Goal: Information Seeking & Learning: Find specific fact

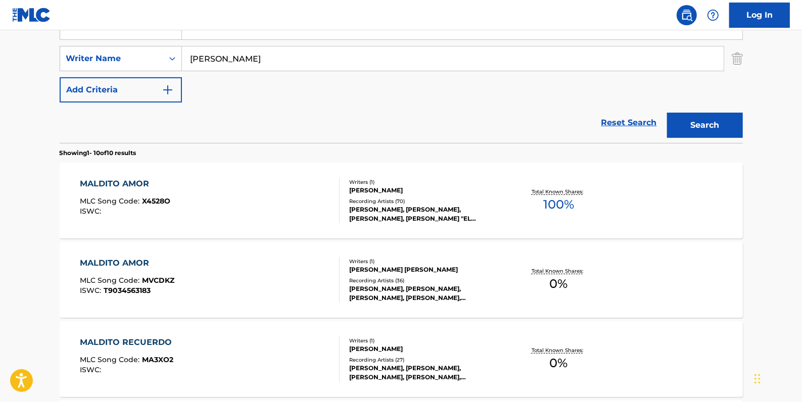
scroll to position [218, 0]
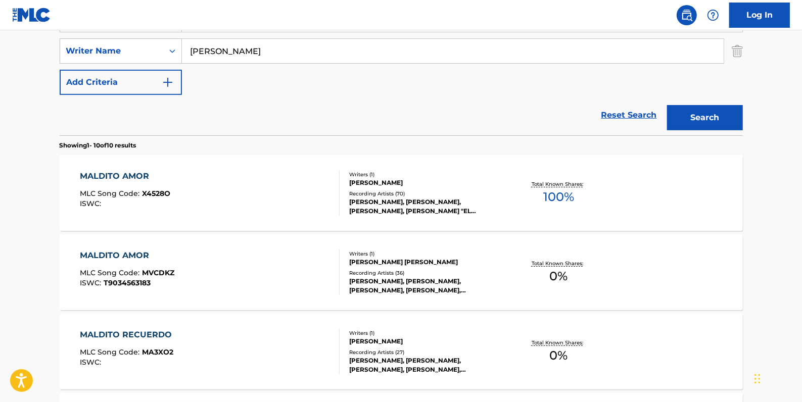
click at [303, 181] on div "MALDITO AMOR MLC Song Code : X4528O ISWC :" at bounding box center [210, 192] width 260 height 45
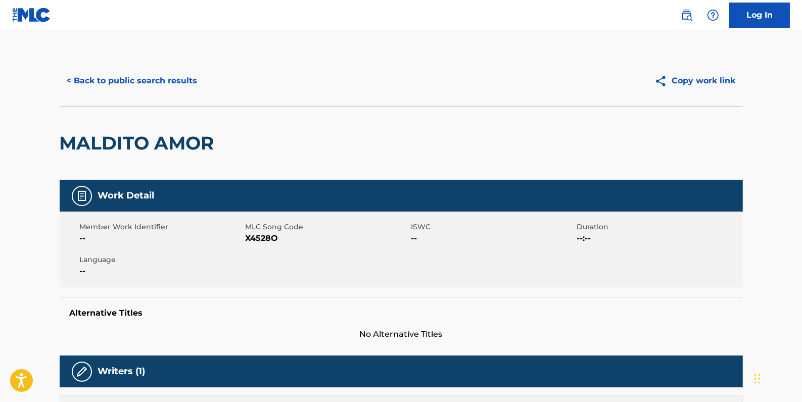
click at [282, 236] on span "X4528O" at bounding box center [327, 238] width 163 height 12
click at [181, 73] on button "< Back to public search results" at bounding box center [132, 80] width 145 height 25
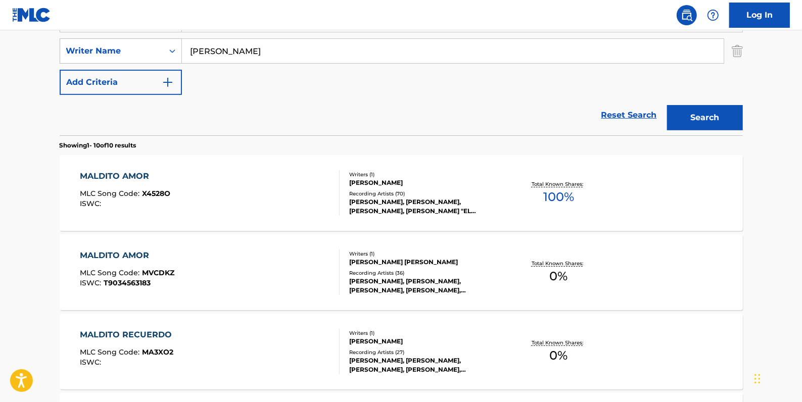
scroll to position [126, 0]
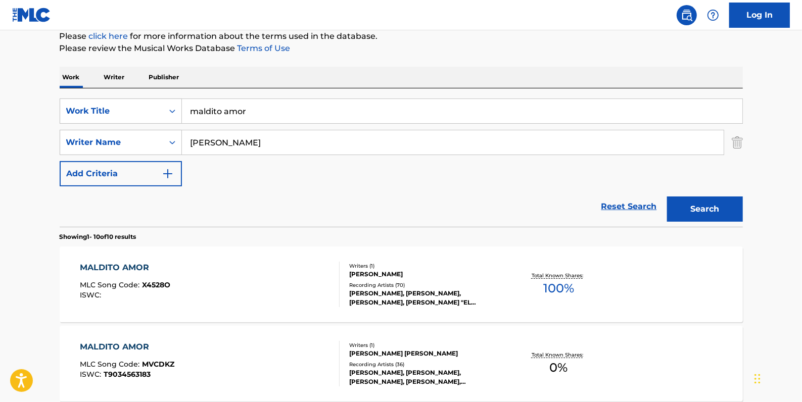
click at [618, 205] on link "Reset Search" at bounding box center [629, 206] width 66 height 22
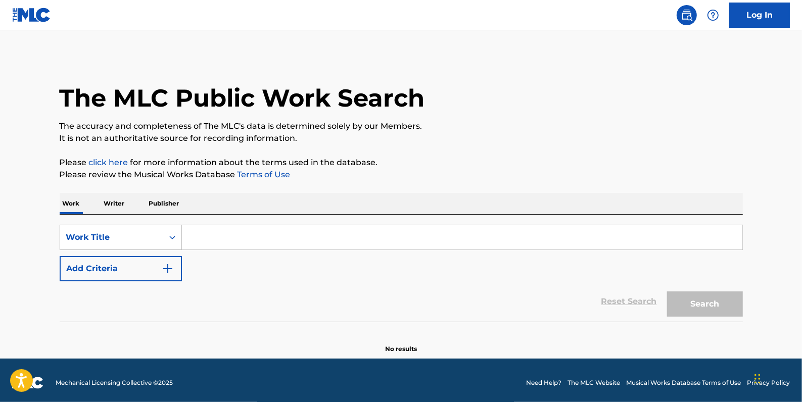
click at [161, 230] on div "Work Title" at bounding box center [111, 237] width 103 height 19
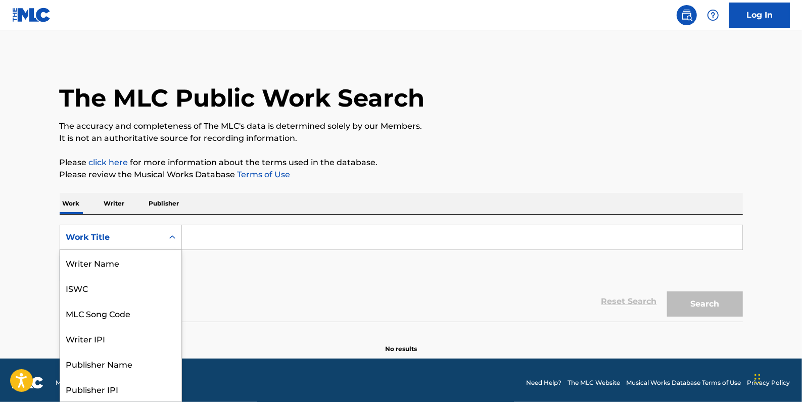
scroll to position [51, 0]
drag, startPoint x: 136, startPoint y: 259, endPoint x: 144, endPoint y: 253, distance: 10.4
click at [135, 259] on div "MLC Song Code" at bounding box center [120, 262] width 121 height 25
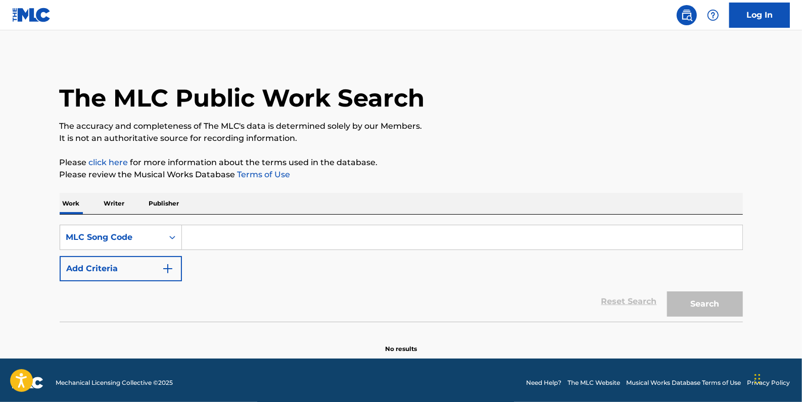
paste input "DVAHZ8"
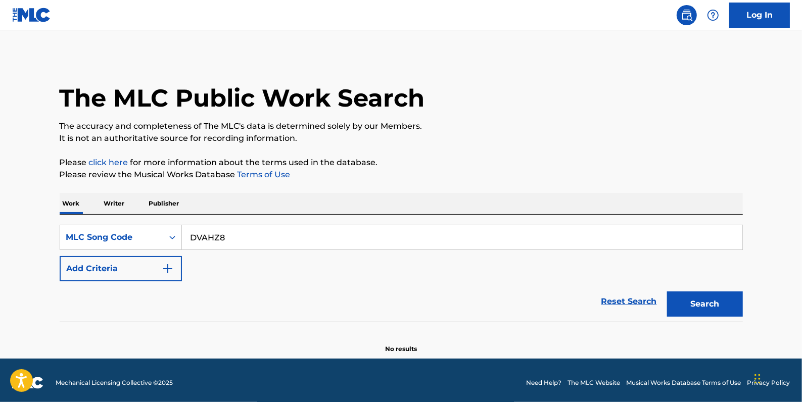
type input "DVAHZ8"
click at [694, 304] on button "Search" at bounding box center [705, 303] width 76 height 25
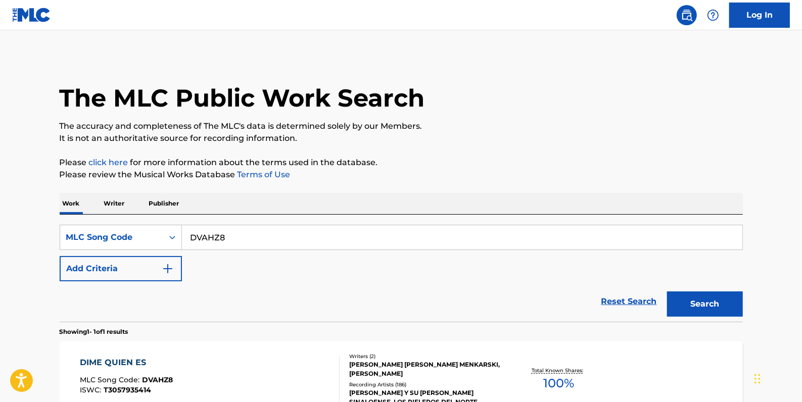
scroll to position [91, 0]
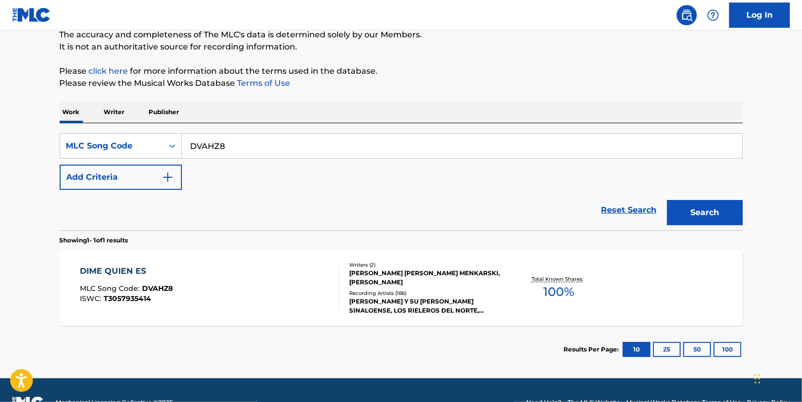
click at [300, 286] on div "DIME QUIEN ES MLC Song Code : DVAHZ8 ISWC : T3057935414" at bounding box center [210, 287] width 260 height 45
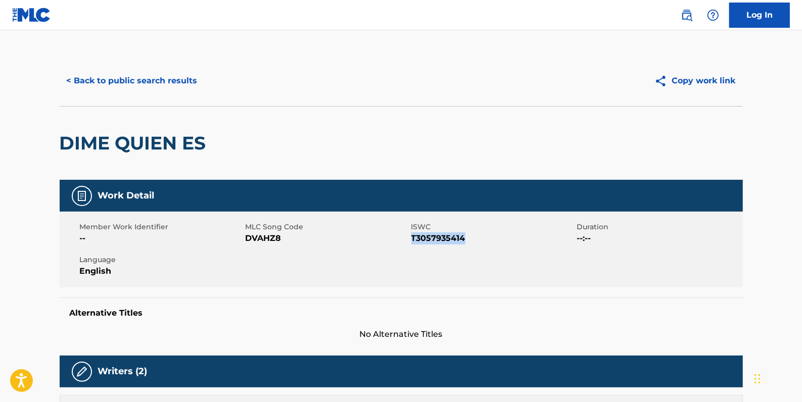
drag, startPoint x: 474, startPoint y: 240, endPoint x: 413, endPoint y: 237, distance: 61.2
click at [413, 237] on span "T3057935414" at bounding box center [492, 238] width 163 height 12
copy span "T3057935414"
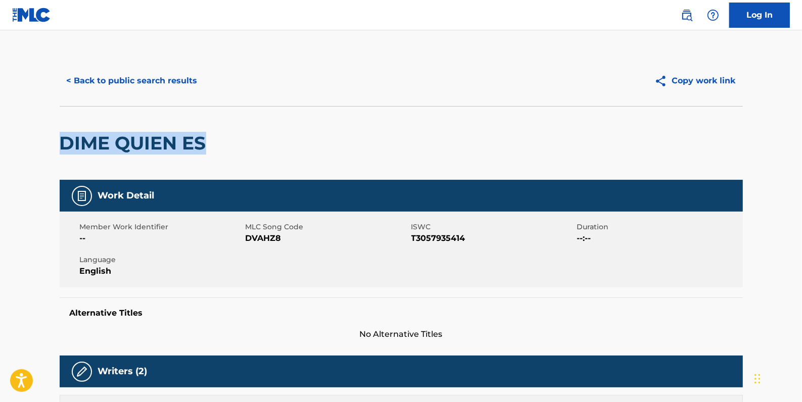
drag, startPoint x: 232, startPoint y: 145, endPoint x: 78, endPoint y: 148, distance: 153.6
drag, startPoint x: 78, startPoint y: 148, endPoint x: 98, endPoint y: 143, distance: 20.2
copy h2 "DIME QUIEN ES"
click at [141, 79] on button "< Back to public search results" at bounding box center [132, 80] width 145 height 25
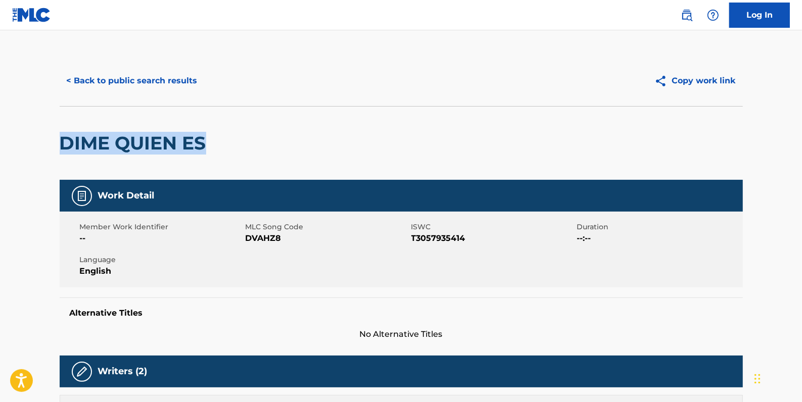
scroll to position [89, 0]
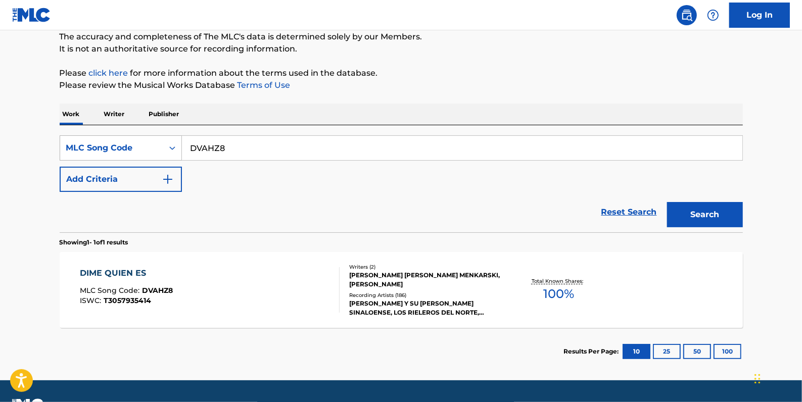
drag, startPoint x: 246, startPoint y: 147, endPoint x: 151, endPoint y: 138, distance: 95.4
click at [151, 138] on div "SearchWithCriteriaea2ad873-b358-4a27-9e24-33e2e107e2a9 MLC Song Code DVAHZ8" at bounding box center [401, 147] width 683 height 25
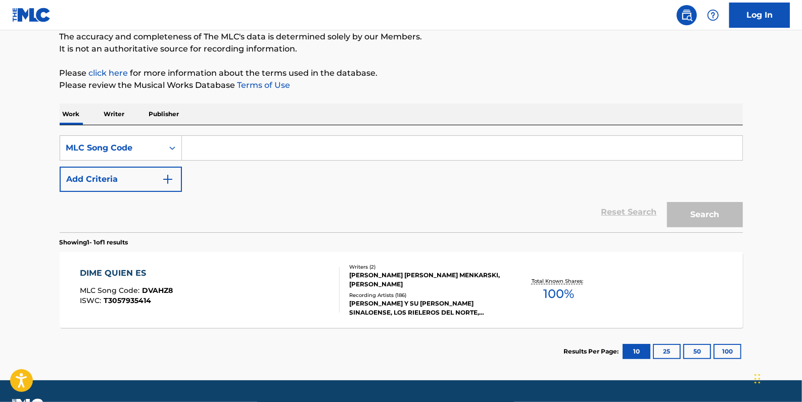
paste input "Q02036"
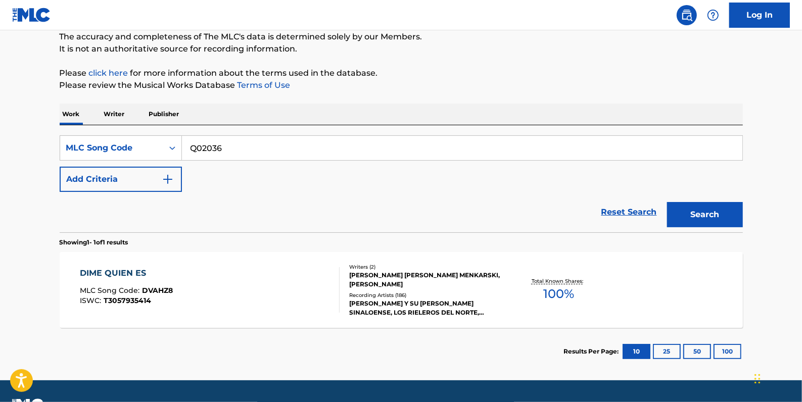
type input "Q02036"
click at [715, 215] on button "Search" at bounding box center [705, 214] width 76 height 25
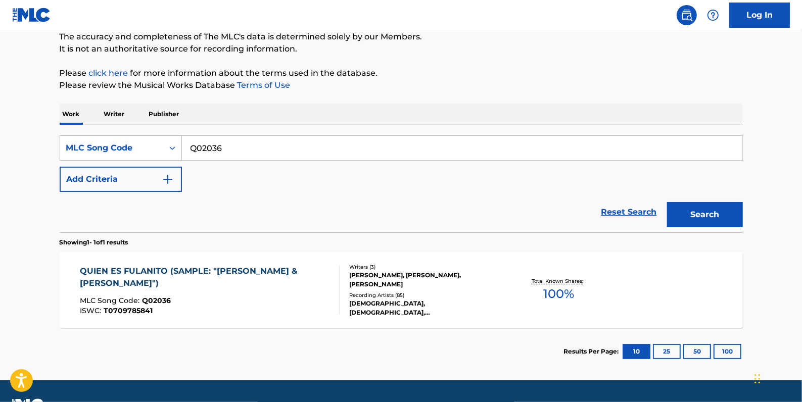
drag, startPoint x: 228, startPoint y: 152, endPoint x: 175, endPoint y: 152, distance: 53.5
click at [175, 152] on div "SearchWithCriteriaea2ad873-b358-4a27-9e24-33e2e107e2a9 MLC Song Code Q02036" at bounding box center [401, 147] width 683 height 25
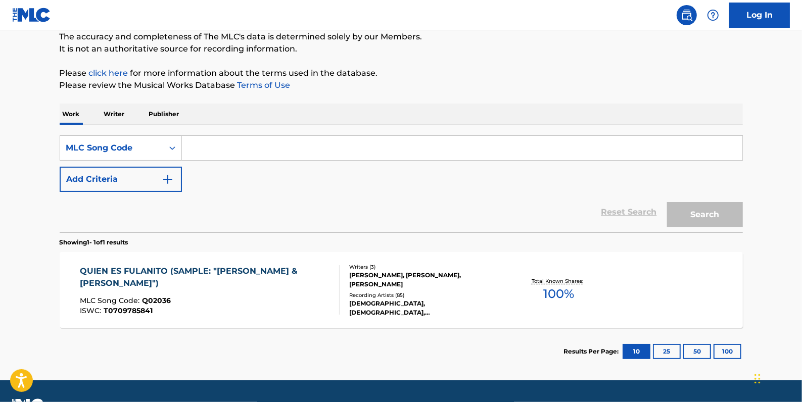
drag, startPoint x: 237, startPoint y: 188, endPoint x: 210, endPoint y: 146, distance: 49.3
paste input "Retrieving data. Wait a few seconds and try to cut or copy again."
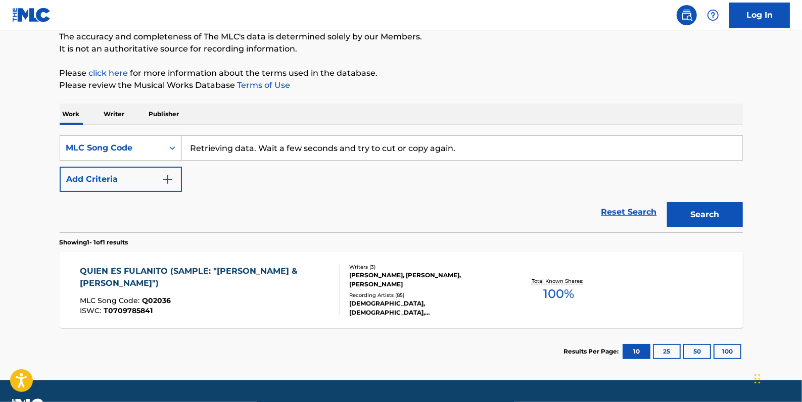
type input "Retrieving data. Wait a few seconds and try to cut or copy again."
click at [622, 212] on link "Reset Search" at bounding box center [629, 212] width 66 height 22
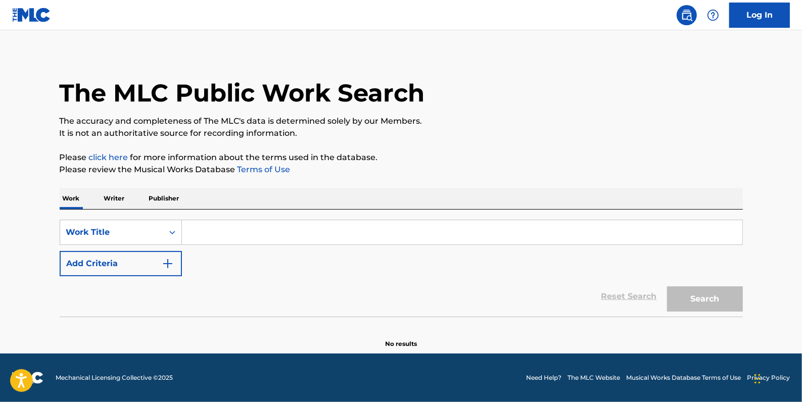
scroll to position [0, 0]
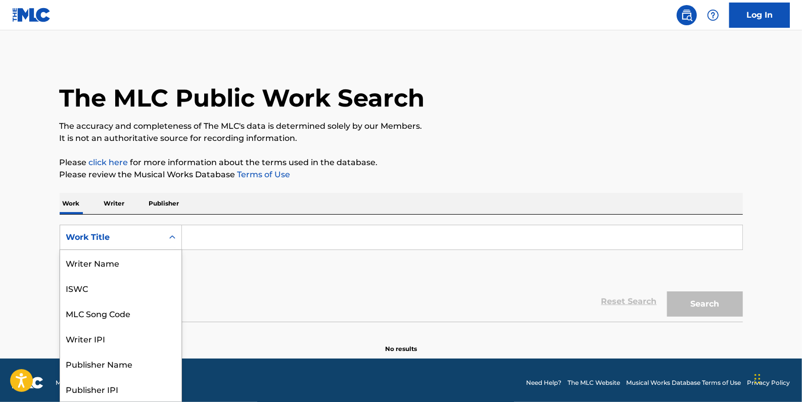
click at [165, 237] on div "Search Form" at bounding box center [172, 237] width 18 height 18
drag, startPoint x: 136, startPoint y: 264, endPoint x: 135, endPoint y: 252, distance: 12.7
click at [136, 264] on div "MLC Song Code" at bounding box center [120, 262] width 121 height 25
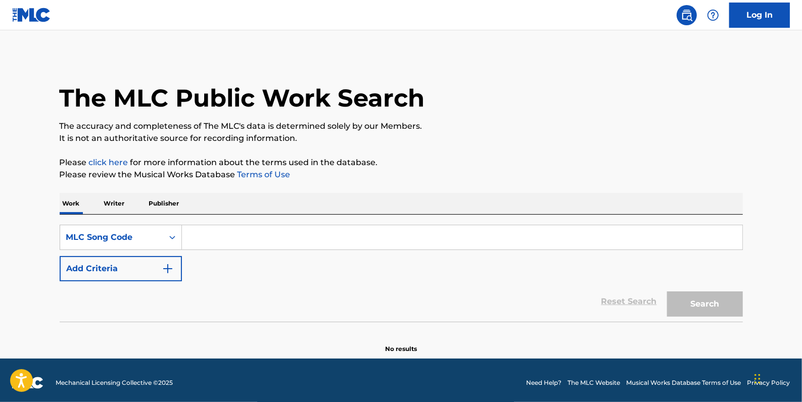
paste input "I3020F"
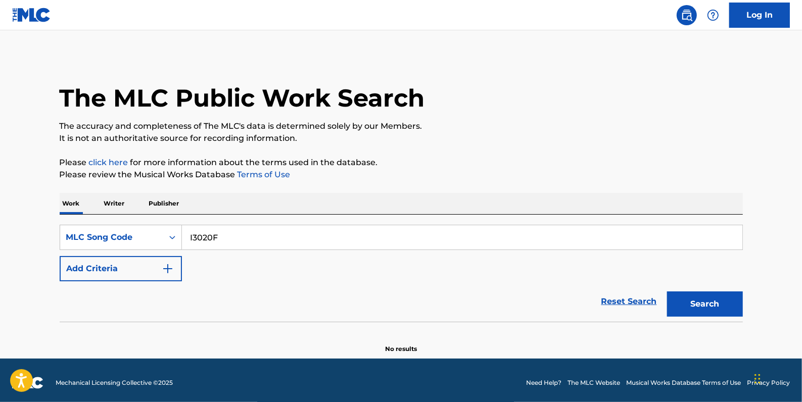
type input "I3020F"
click at [692, 300] on button "Search" at bounding box center [705, 303] width 76 height 25
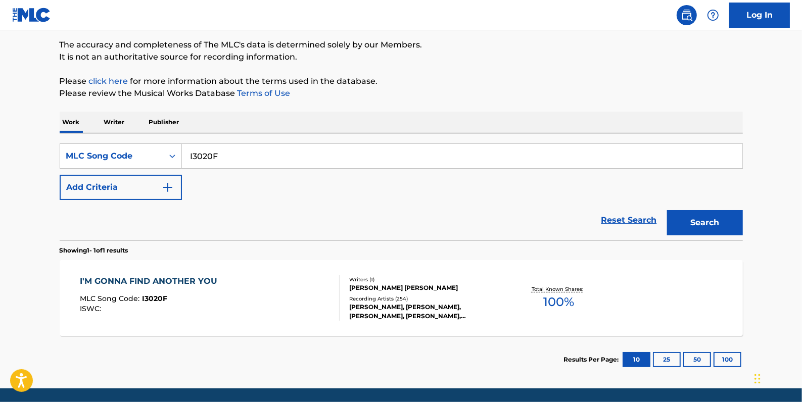
scroll to position [91, 0]
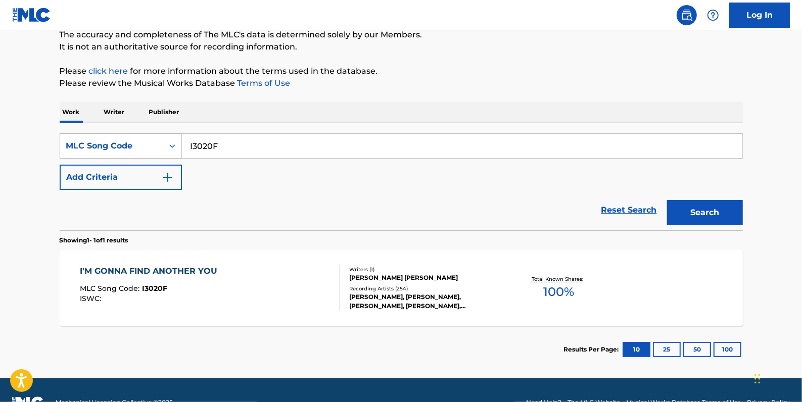
drag, startPoint x: 233, startPoint y: 149, endPoint x: 176, endPoint y: 146, distance: 57.1
click at [176, 146] on div "SearchWithCriteria1b138a46-19c0-494e-9452-f05a358b8411 MLC Song Code I3020F" at bounding box center [401, 145] width 683 height 25
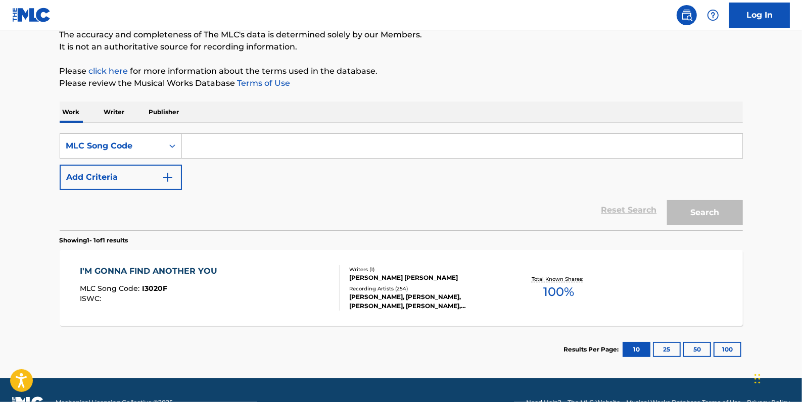
paste input "Y02916"
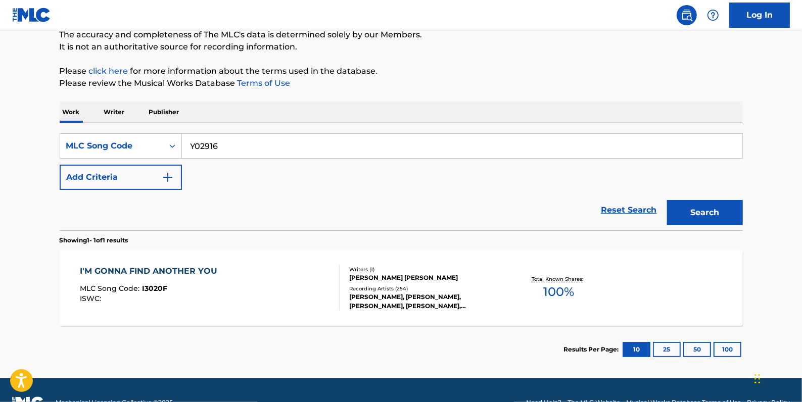
type input "Y02916"
click at [717, 205] on button "Search" at bounding box center [705, 212] width 76 height 25
click at [226, 292] on div "YOU RASCAL YOU MLC Song Code : Y02916 ISWC : T9001790018" at bounding box center [210, 287] width 260 height 45
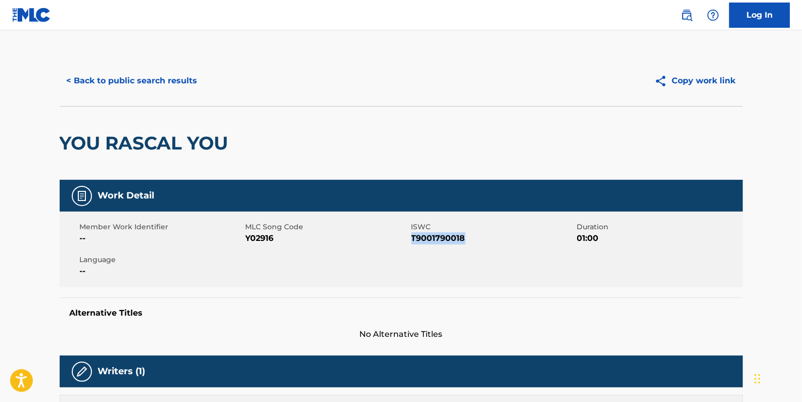
drag, startPoint x: 472, startPoint y: 239, endPoint x: 412, endPoint y: 237, distance: 60.7
click at [412, 237] on span "T9001790018" at bounding box center [492, 238] width 163 height 12
drag, startPoint x: 412, startPoint y: 237, endPoint x: 419, endPoint y: 240, distance: 8.2
copy span "T9001790018"
click at [157, 80] on button "< Back to public search results" at bounding box center [132, 80] width 145 height 25
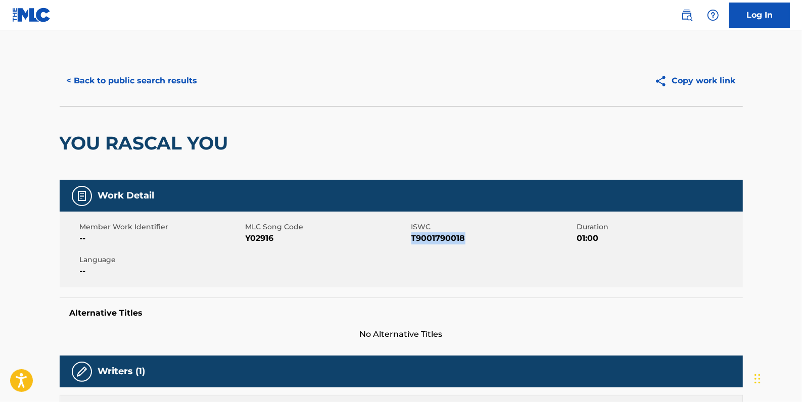
scroll to position [89, 0]
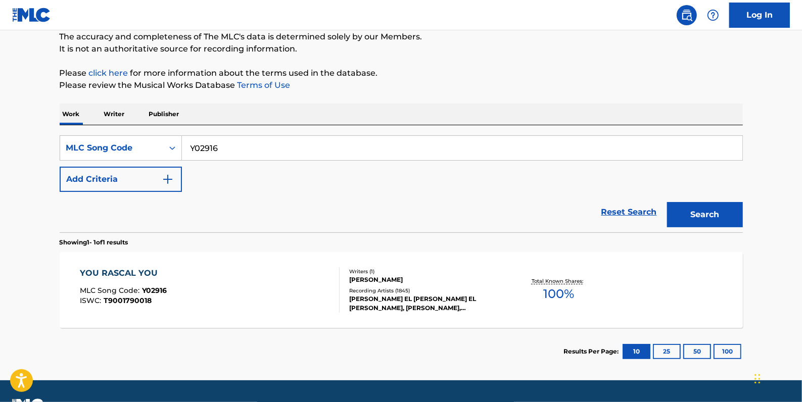
drag, startPoint x: 227, startPoint y: 149, endPoint x: 188, endPoint y: 149, distance: 39.4
click at [188, 149] on input "Y02916" at bounding box center [462, 148] width 560 height 24
type input "YOU RASCAL YOU"
click at [173, 148] on icon "Search Form" at bounding box center [172, 148] width 6 height 4
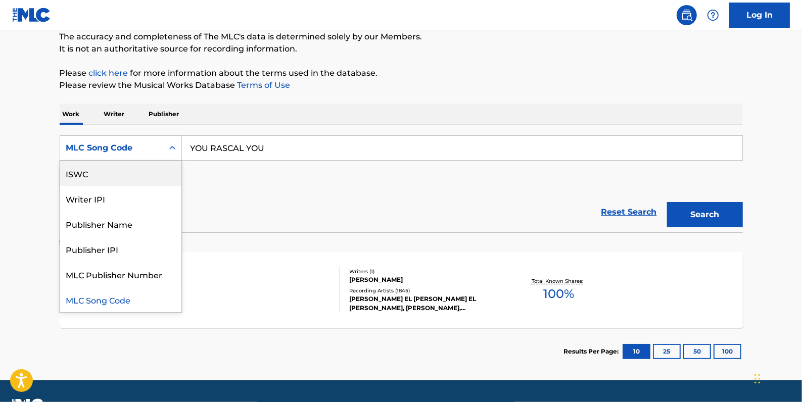
scroll to position [0, 0]
click at [101, 172] on div "Work Title" at bounding box center [120, 173] width 121 height 25
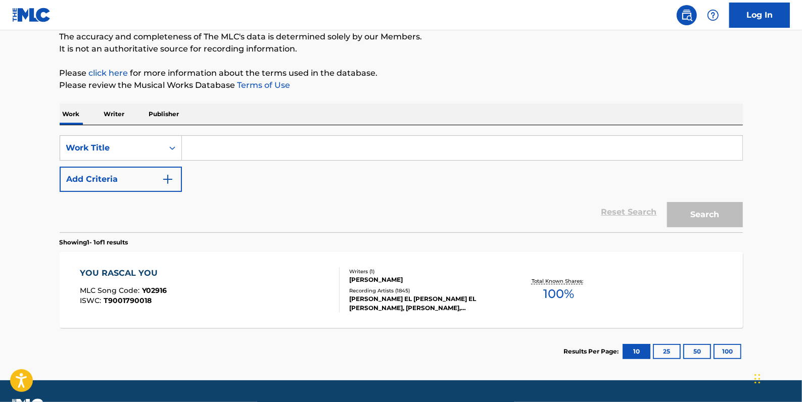
click at [151, 181] on button "Add Criteria" at bounding box center [121, 179] width 122 height 25
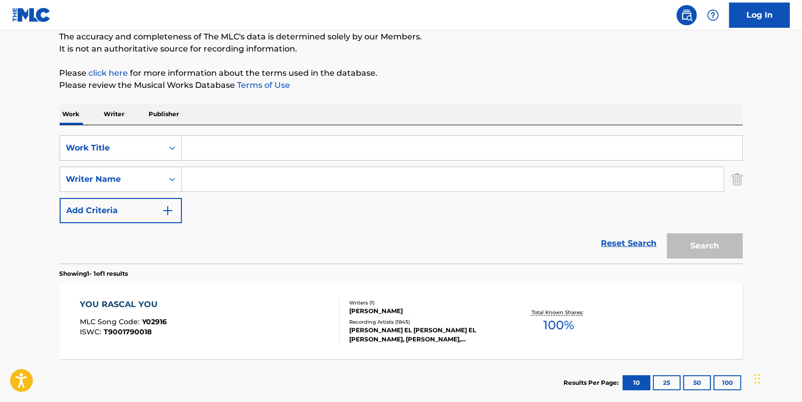
click at [190, 174] on input "Search Form" at bounding box center [453, 179] width 542 height 24
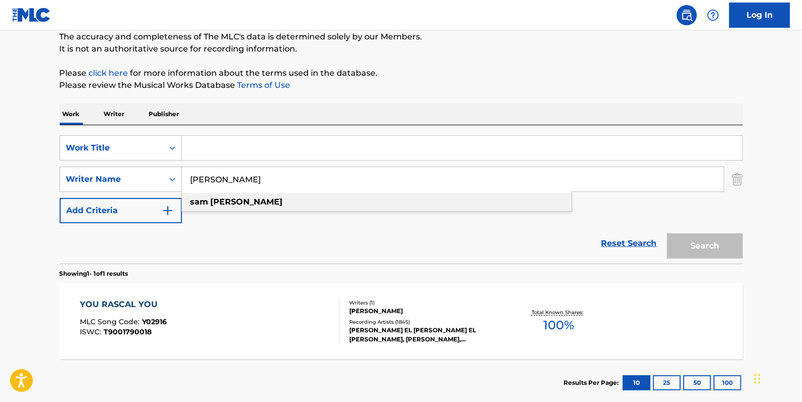
click at [220, 202] on strong "[PERSON_NAME]" at bounding box center [247, 202] width 72 height 10
type input "[PERSON_NAME]"
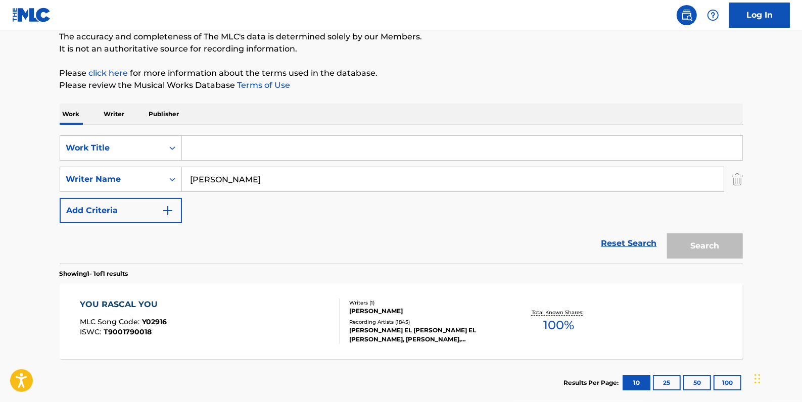
click at [213, 154] on input "Search Form" at bounding box center [462, 148] width 560 height 24
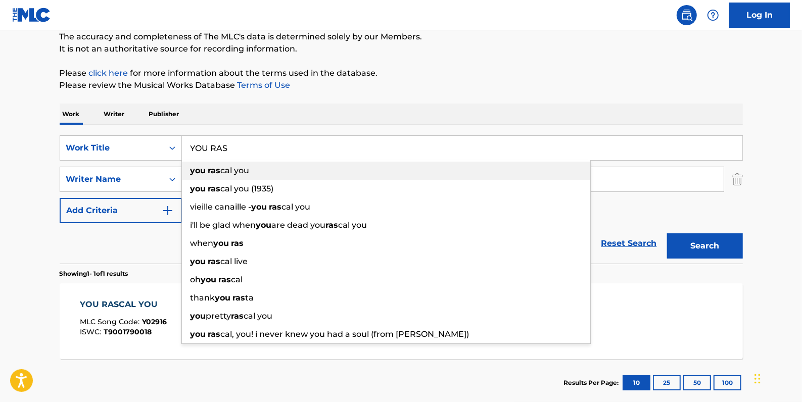
click at [239, 172] on span "cal you" at bounding box center [235, 171] width 29 height 10
type input "you rascal you"
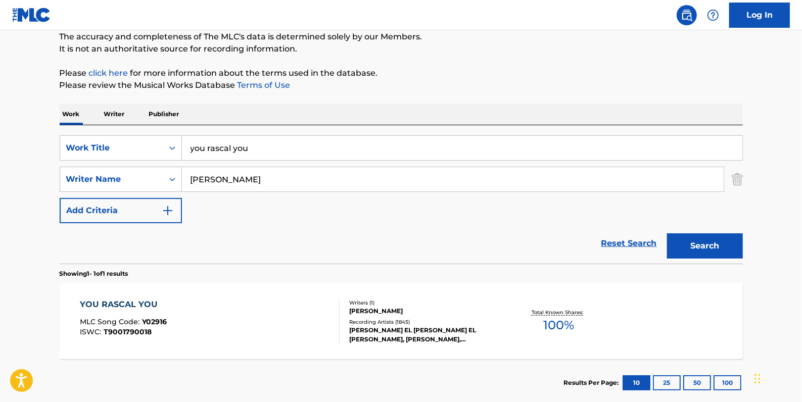
click at [682, 236] on button "Search" at bounding box center [705, 245] width 76 height 25
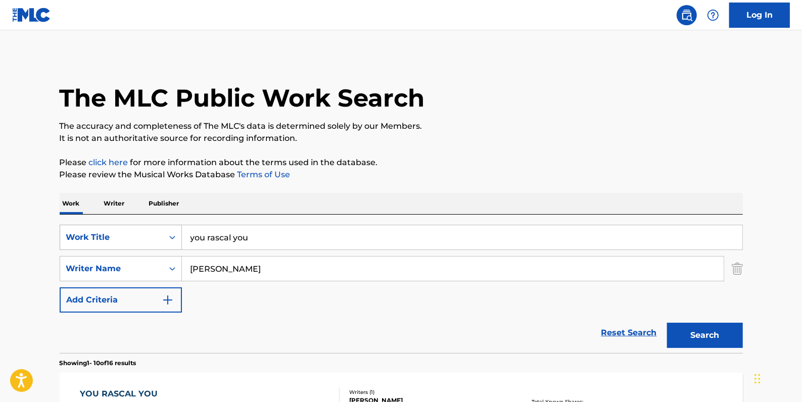
click at [174, 232] on icon "Search Form" at bounding box center [172, 237] width 10 height 10
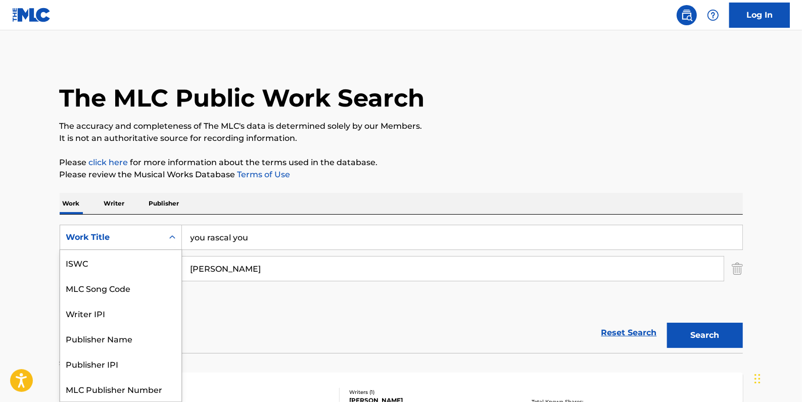
scroll to position [25, 0]
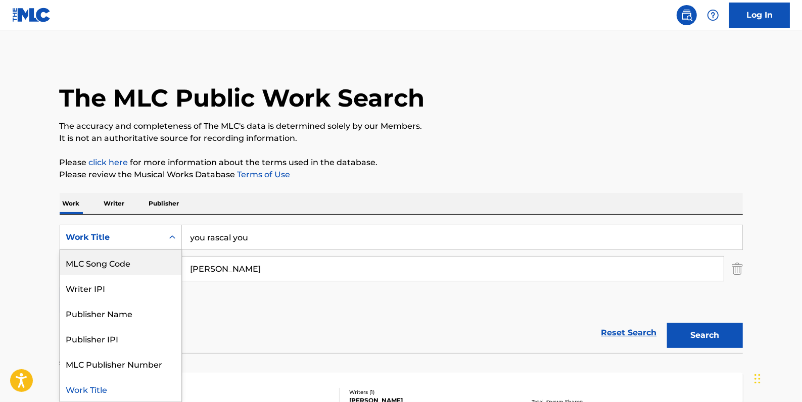
click at [160, 255] on div "MLC Song Code" at bounding box center [120, 262] width 121 height 25
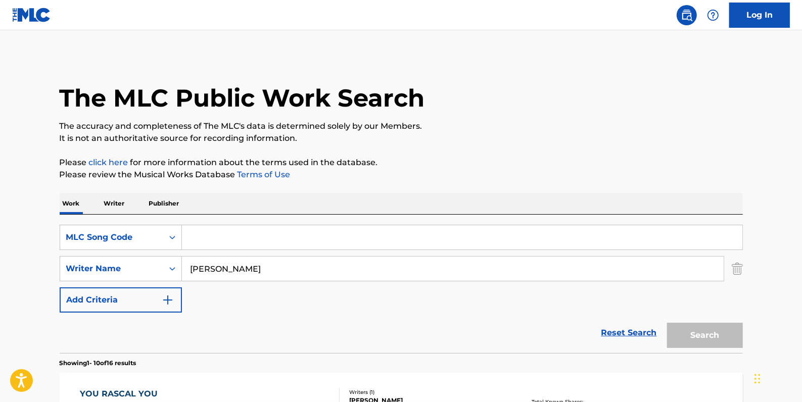
click at [621, 330] on link "Reset Search" at bounding box center [629, 333] width 66 height 22
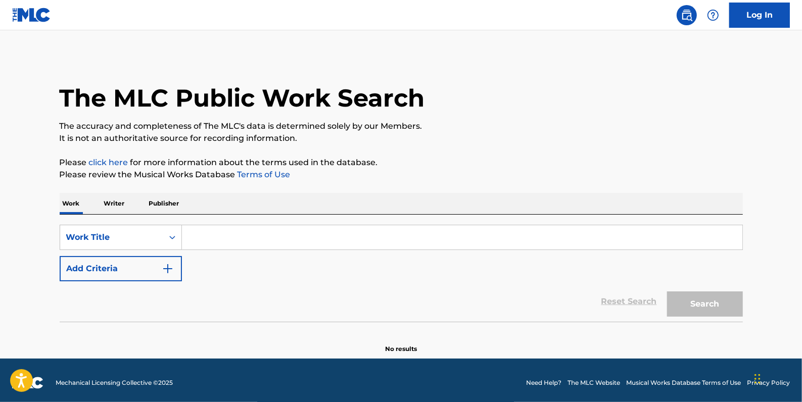
paste input "V39601"
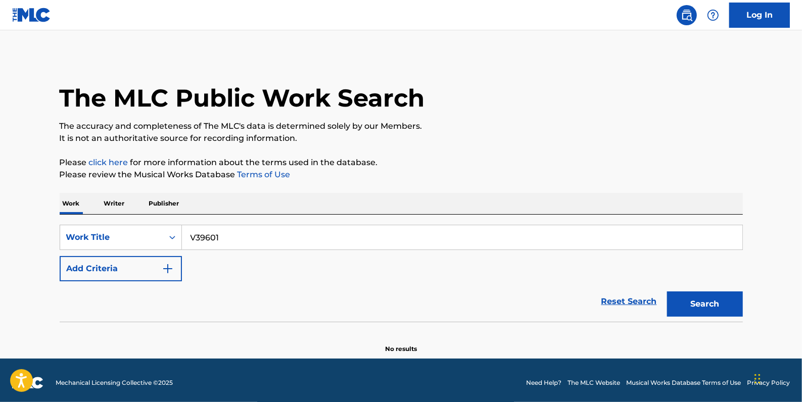
type input "V39601"
click at [691, 300] on button "Search" at bounding box center [705, 303] width 76 height 25
click at [169, 232] on div "Search Form" at bounding box center [172, 237] width 18 height 18
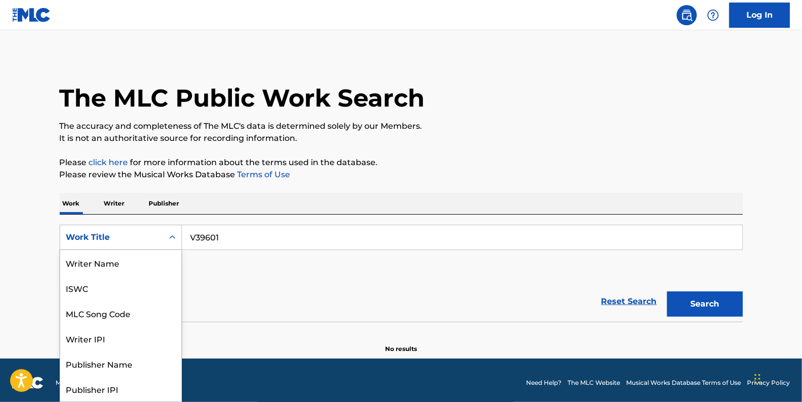
scroll to position [51, 0]
click at [132, 259] on div "MLC Song Code" at bounding box center [120, 262] width 121 height 25
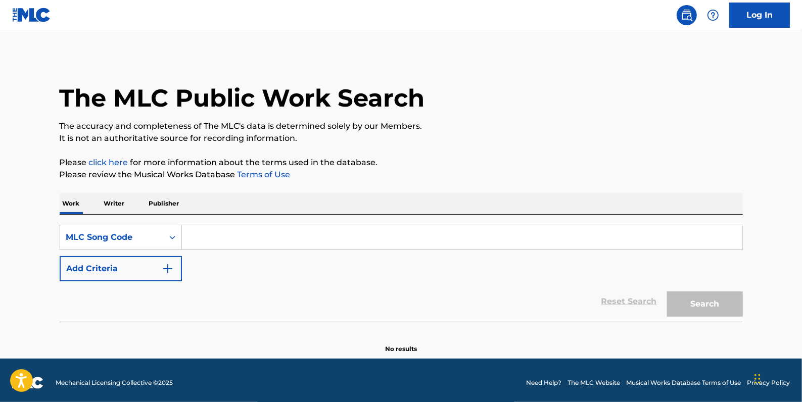
paste input "V39601"
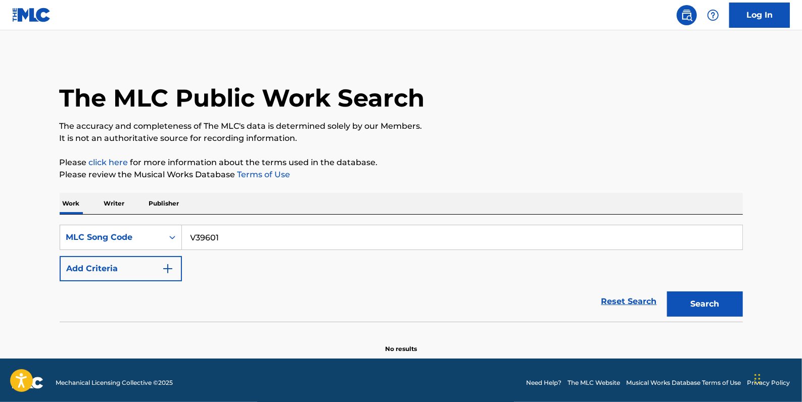
type input "V39601"
click at [708, 296] on button "Search" at bounding box center [705, 303] width 76 height 25
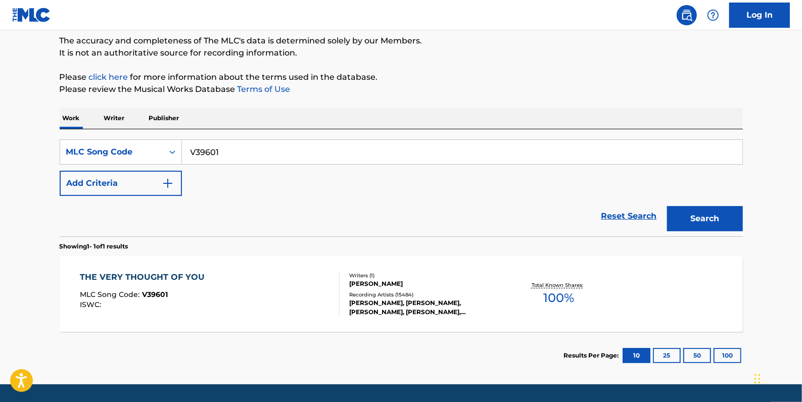
scroll to position [91, 0]
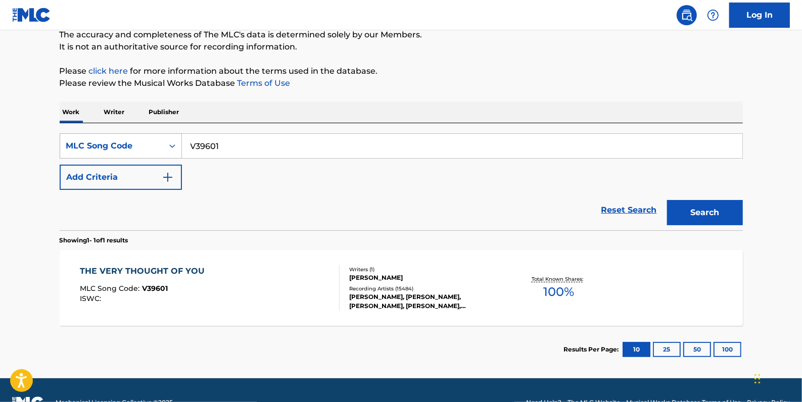
drag, startPoint x: 253, startPoint y: 149, endPoint x: 176, endPoint y: 138, distance: 76.9
click at [176, 138] on div "SearchWithCriteria297fd8a2-73dc-4b6e-90f5-6da70f6521e7 MLC Song Code V39601" at bounding box center [401, 145] width 683 height 25
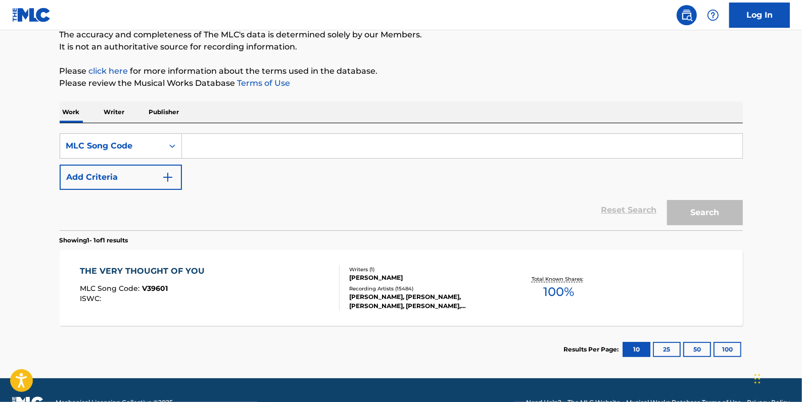
drag, startPoint x: 224, startPoint y: 132, endPoint x: 199, endPoint y: 142, distance: 27.7
click at [199, 142] on input "Search Form" at bounding box center [462, 146] width 560 height 24
paste input "W2441G"
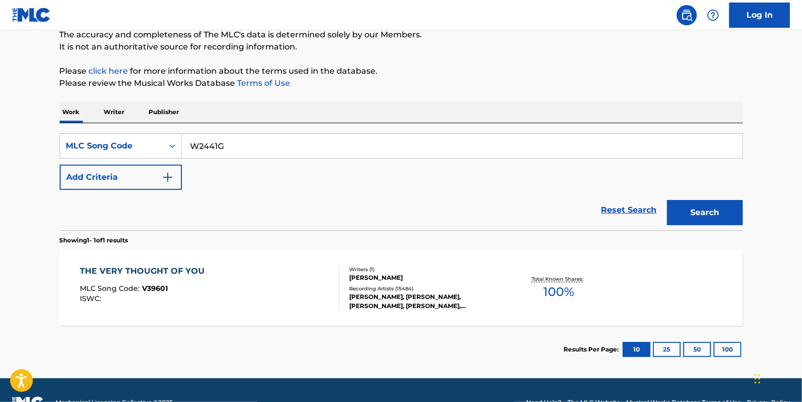
type input "W2441G"
click at [706, 215] on button "Search" at bounding box center [705, 212] width 76 height 25
drag, startPoint x: 209, startPoint y: 145, endPoint x: 164, endPoint y: 142, distance: 45.1
click at [164, 142] on div "SearchWithCriteria297fd8a2-73dc-4b6e-90f5-6da70f6521e7 MLC Song Code W2441G" at bounding box center [401, 145] width 683 height 25
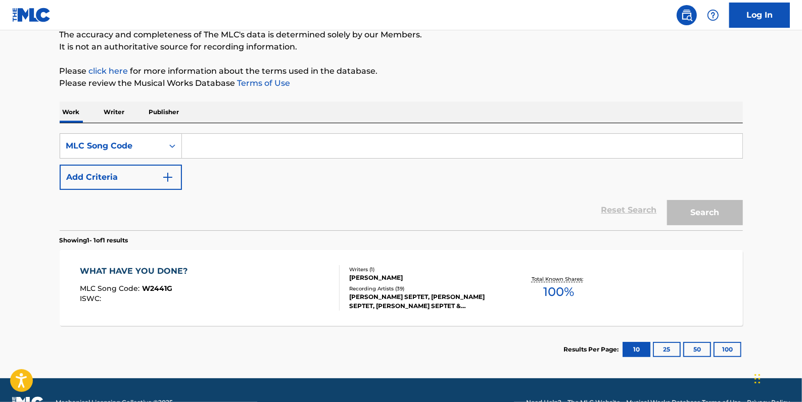
paste input "B1647M"
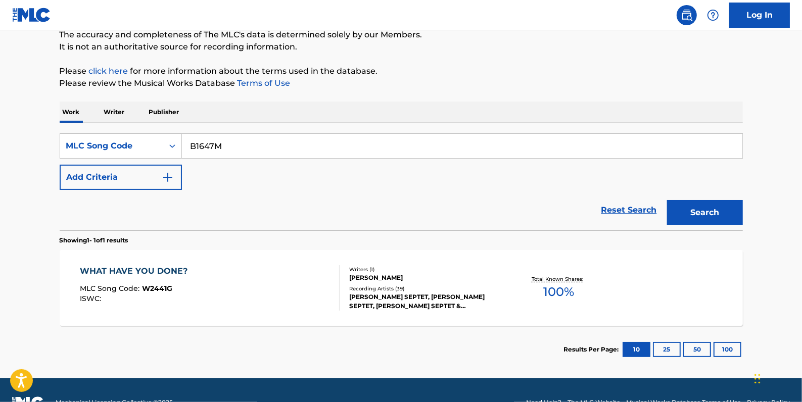
type input "B1647M"
click at [715, 208] on button "Search" at bounding box center [705, 212] width 76 height 25
drag, startPoint x: 227, startPoint y: 148, endPoint x: 166, endPoint y: 140, distance: 61.6
click at [166, 140] on div "SearchWithCriteria297fd8a2-73dc-4b6e-90f5-6da70f6521e7 MLC Song Code B1647M" at bounding box center [401, 145] width 683 height 25
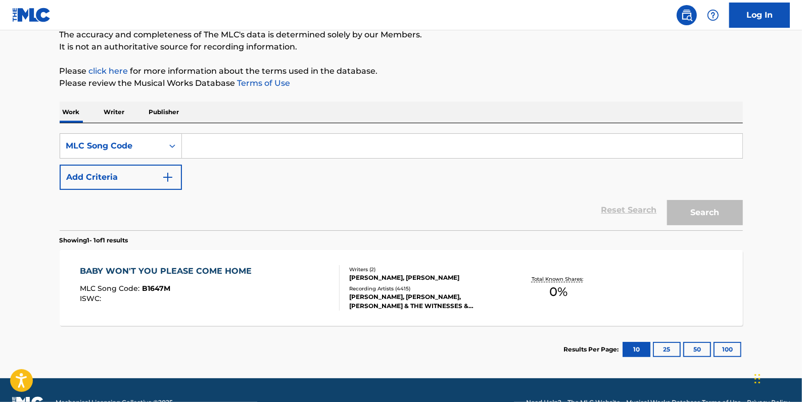
paste input "M4059Q"
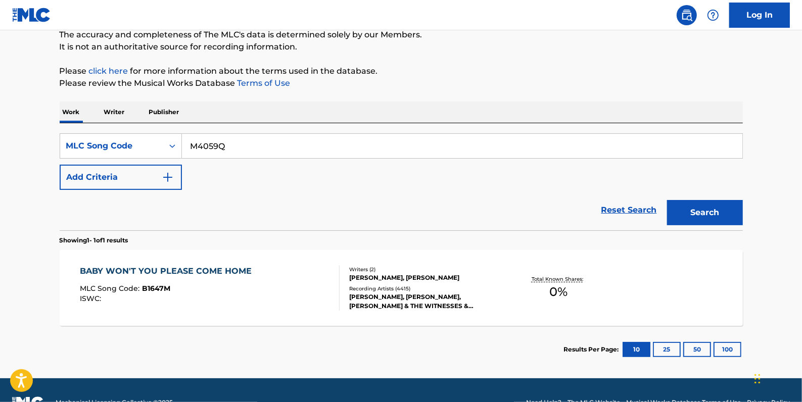
type input "M4059Q"
click at [700, 212] on button "Search" at bounding box center [705, 212] width 76 height 25
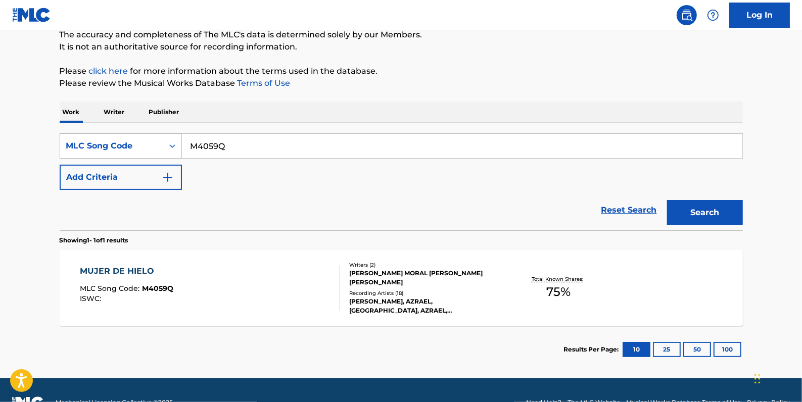
drag, startPoint x: 274, startPoint y: 145, endPoint x: 165, endPoint y: 146, distance: 109.1
click at [165, 146] on div "SearchWithCriteria297fd8a2-73dc-4b6e-90f5-6da70f6521e7 MLC Song Code M4059Q" at bounding box center [401, 145] width 683 height 25
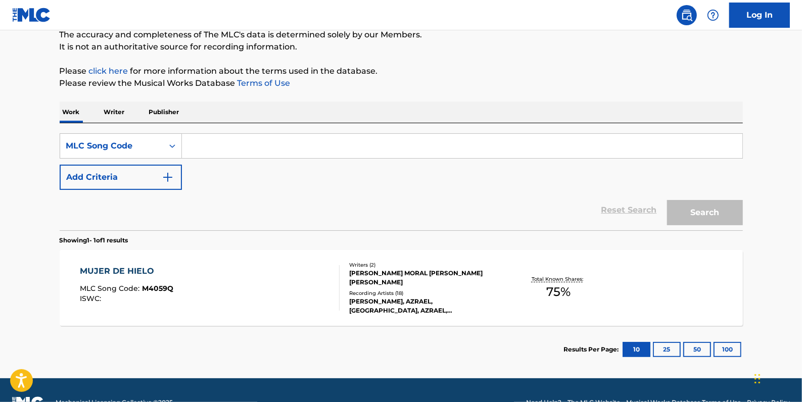
paste input "HB7I5B"
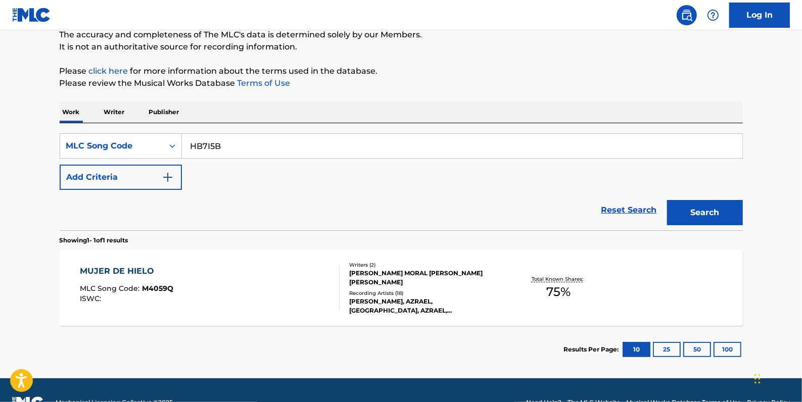
type input "HB7I5B"
click at [719, 209] on button "Search" at bounding box center [705, 212] width 76 height 25
click at [138, 284] on span "MLC Song Code :" at bounding box center [111, 288] width 62 height 9
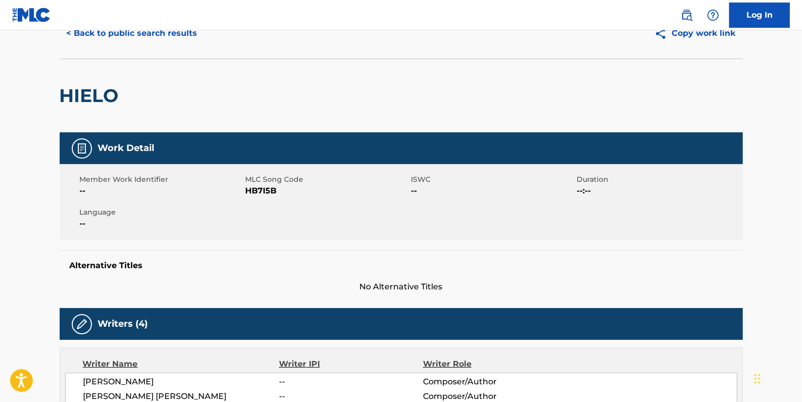
scroll to position [45, 0]
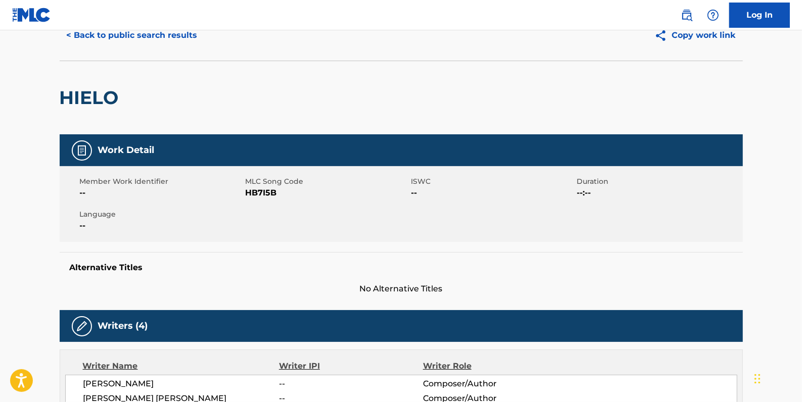
click at [162, 35] on button "< Back to public search results" at bounding box center [132, 35] width 145 height 25
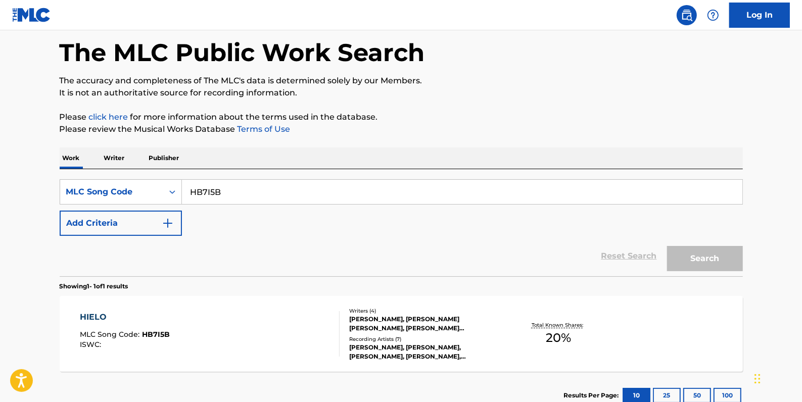
scroll to position [89, 0]
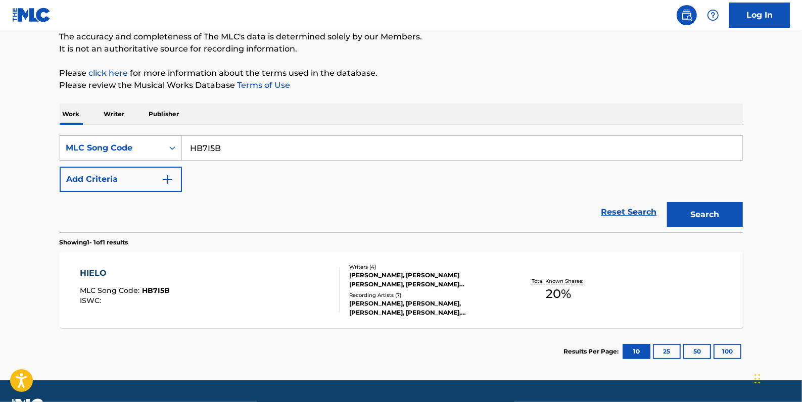
drag, startPoint x: 243, startPoint y: 150, endPoint x: 152, endPoint y: 142, distance: 92.3
click at [152, 142] on div "SearchWithCriteria297fd8a2-73dc-4b6e-90f5-6da70f6521e7 MLC Song Code HB7I5B" at bounding box center [401, 147] width 683 height 25
paste input "R15968"
type input "R15968"
click at [726, 211] on button "Search" at bounding box center [705, 214] width 76 height 25
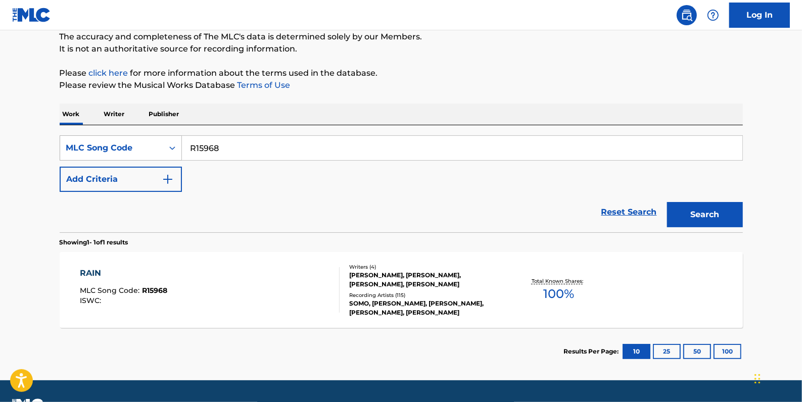
drag, startPoint x: 243, startPoint y: 143, endPoint x: 173, endPoint y: 146, distance: 70.8
click at [173, 146] on div "SearchWithCriteria297fd8a2-73dc-4b6e-90f5-6da70f6521e7 MLC Song Code R15968" at bounding box center [401, 147] width 683 height 25
paste input "A8173Y"
type input "A8173Y"
click at [710, 211] on button "Search" at bounding box center [705, 214] width 76 height 25
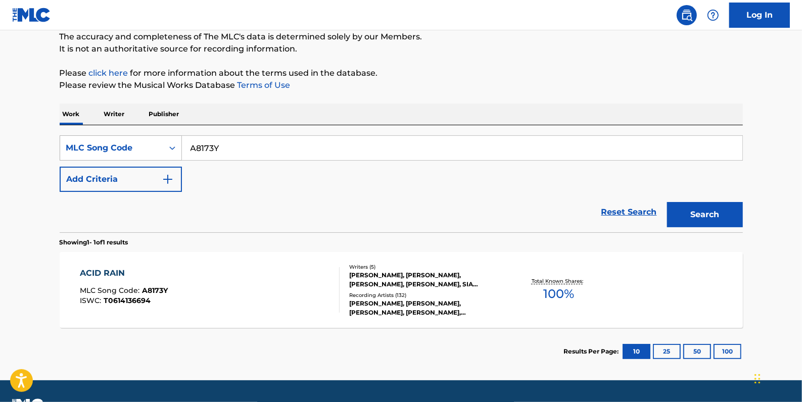
click at [166, 147] on div "Search Form" at bounding box center [172, 148] width 18 height 18
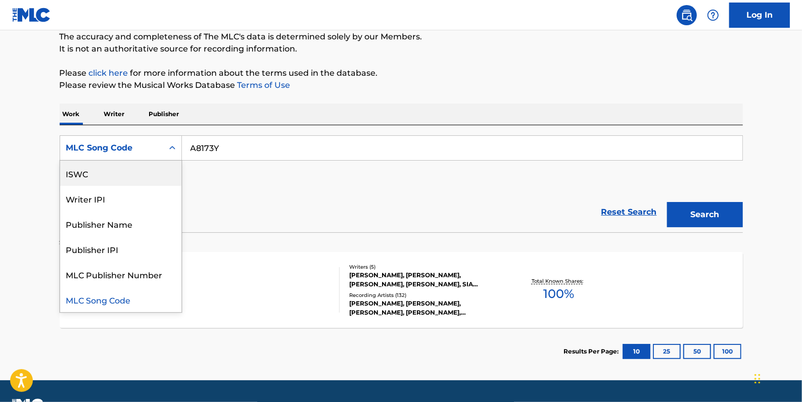
scroll to position [0, 0]
click at [135, 176] on div "Work Title" at bounding box center [120, 173] width 121 height 25
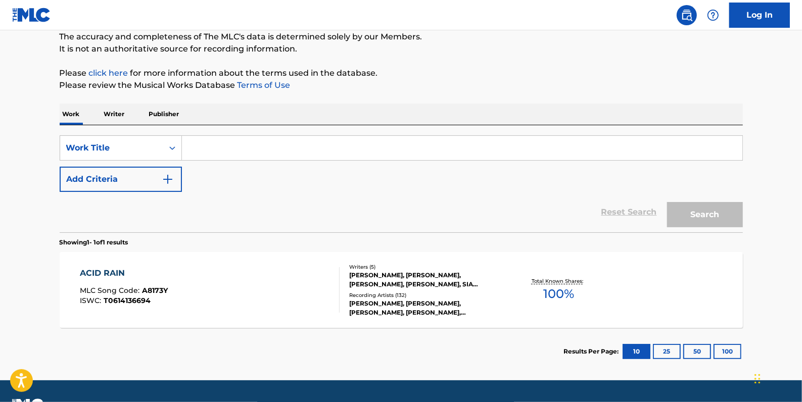
click at [207, 153] on input "Search Form" at bounding box center [462, 148] width 560 height 24
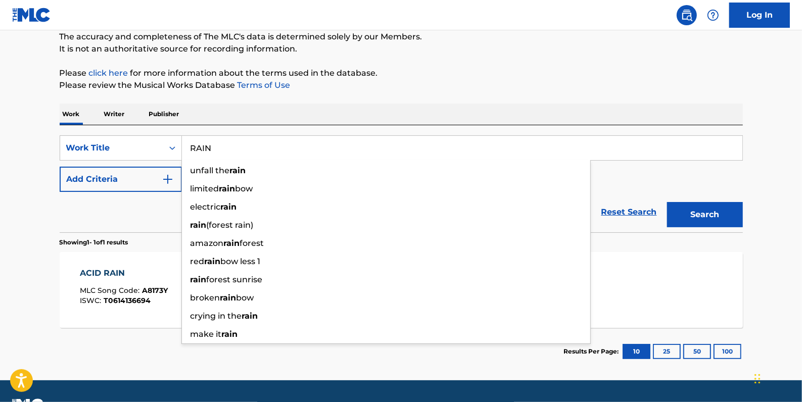
type input "RAIN"
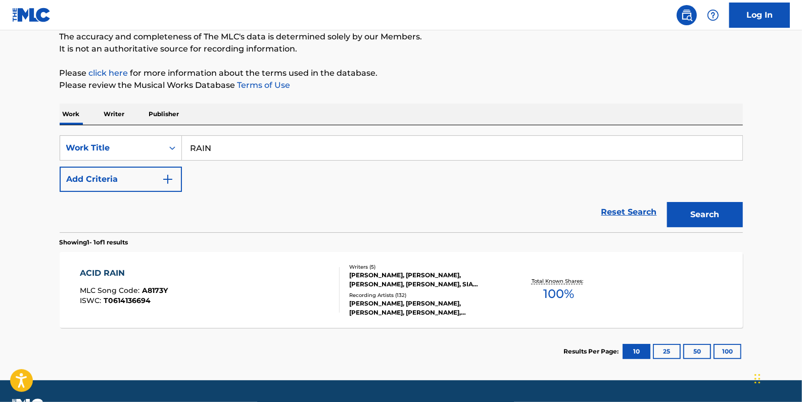
click at [510, 82] on p "Please review the Musical Works Database Terms of Use" at bounding box center [401, 85] width 683 height 12
click at [130, 174] on button "Add Criteria" at bounding box center [121, 179] width 122 height 25
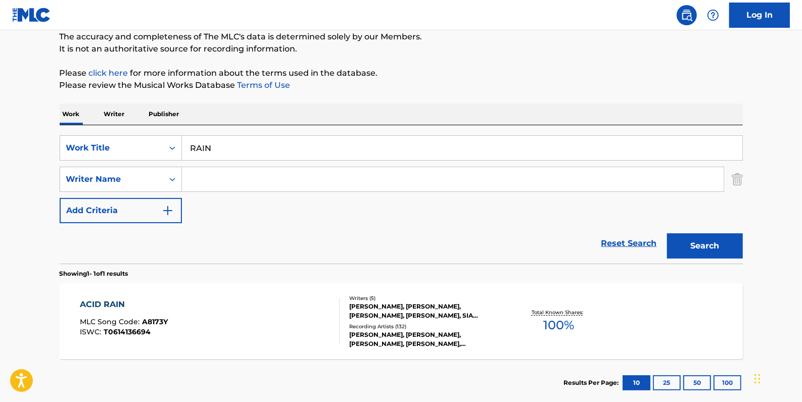
paste input ""[PERSON_NAME]""
click at [194, 173] on input ""[PERSON_NAME]" at bounding box center [453, 179] width 542 height 24
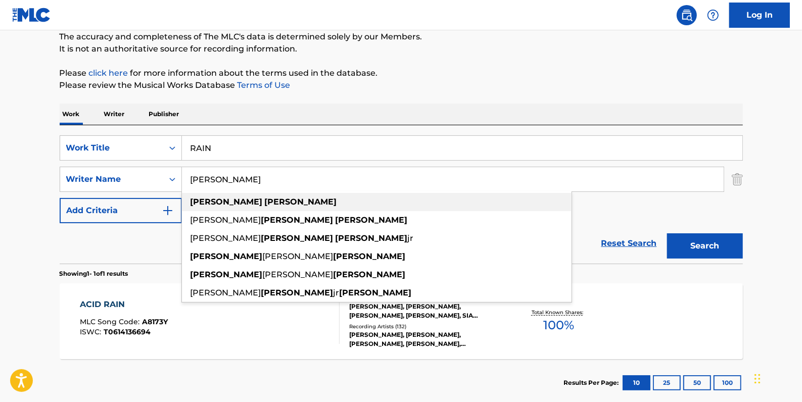
click at [252, 202] on div "[PERSON_NAME]" at bounding box center [376, 202] width 389 height 18
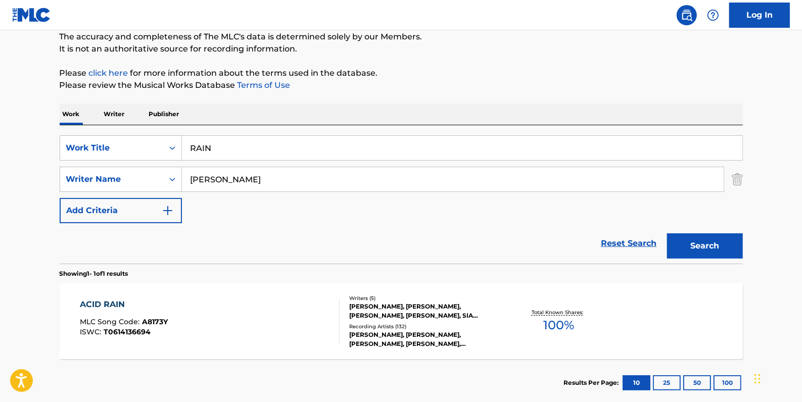
click at [713, 242] on button "Search" at bounding box center [705, 245] width 76 height 25
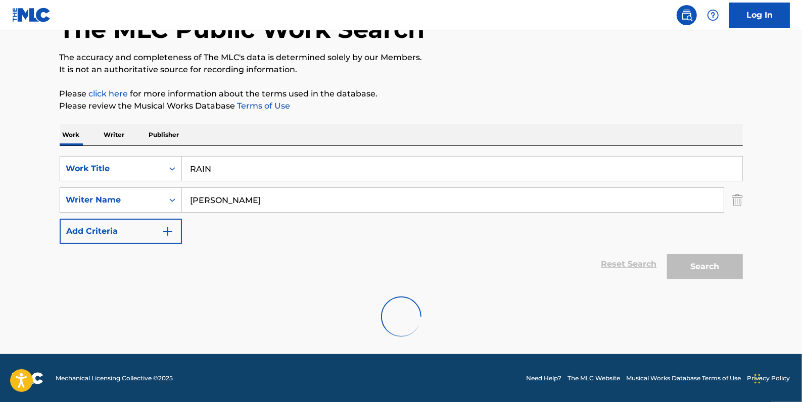
scroll to position [35, 0]
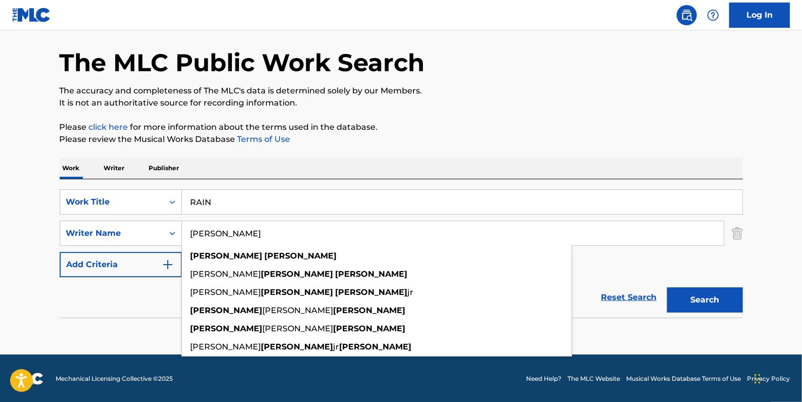
drag, startPoint x: 293, startPoint y: 237, endPoint x: 182, endPoint y: 241, distance: 110.7
click at [182, 241] on input "[PERSON_NAME]" at bounding box center [453, 233] width 542 height 24
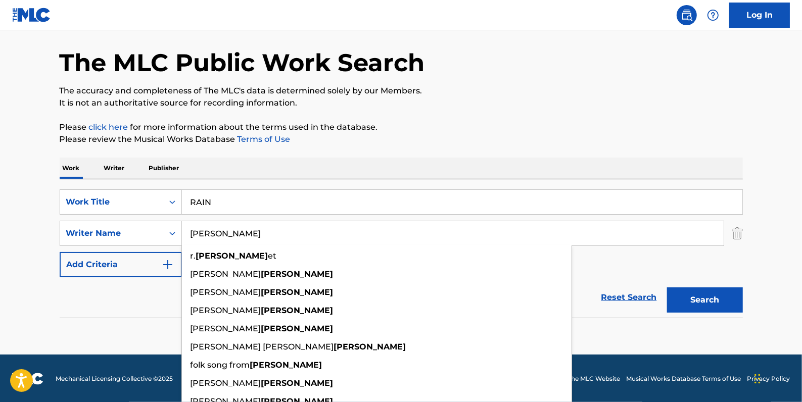
type input "[PERSON_NAME]"
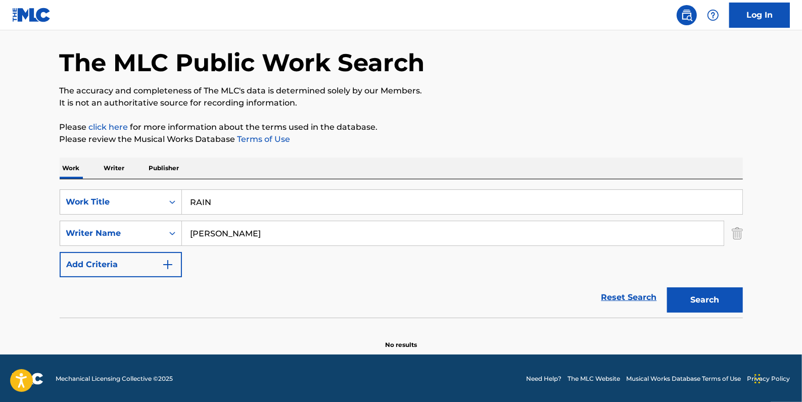
click at [710, 298] on button "Search" at bounding box center [705, 299] width 76 height 25
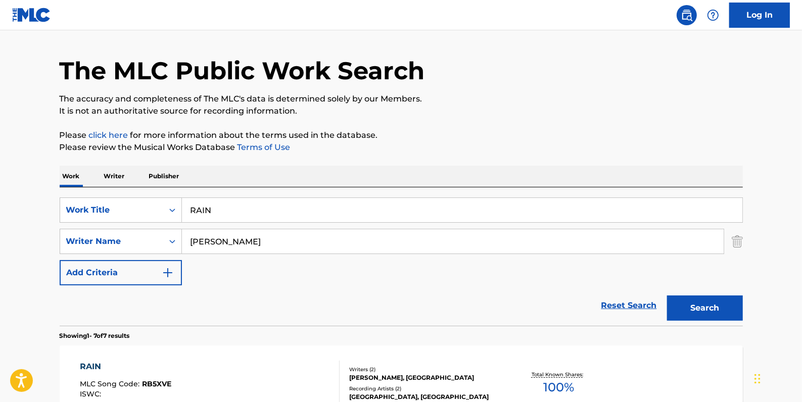
scroll to position [26, 0]
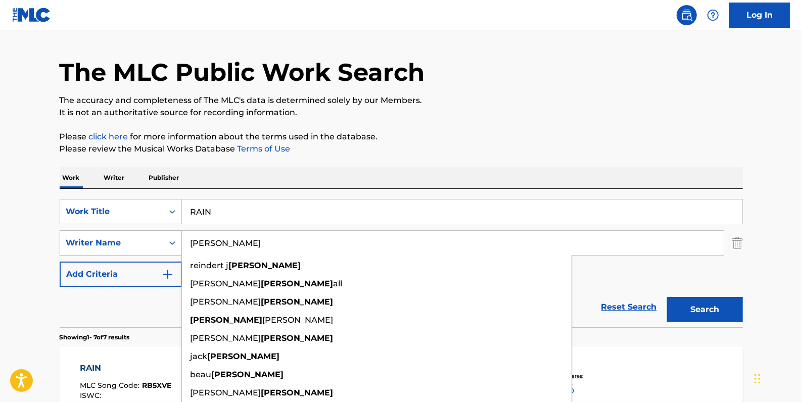
drag, startPoint x: 243, startPoint y: 247, endPoint x: 178, endPoint y: 241, distance: 65.4
click at [178, 241] on div "SearchWithCriteriaa6e068bd-12e3-4c8e-b814-4e472d16a12c Writer Name [PERSON_NAME…" at bounding box center [401, 242] width 683 height 25
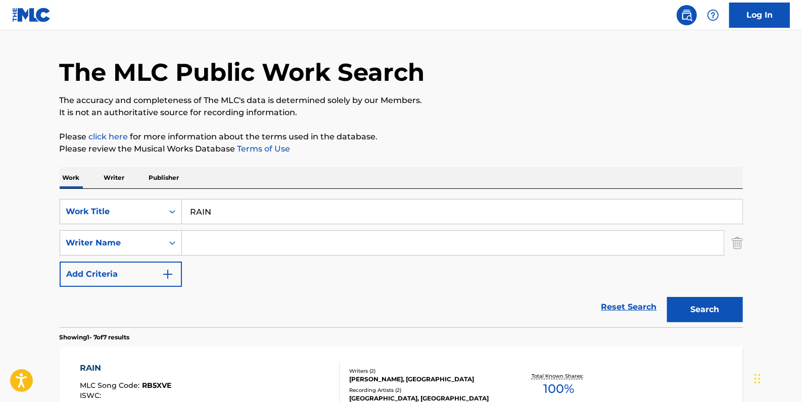
paste input ""[PERSON_NAME]""
click at [193, 240] on input ""[PERSON_NAME]"" at bounding box center [453, 243] width 542 height 24
click at [354, 247] on input "[PERSON_NAME]"" at bounding box center [453, 243] width 542 height 24
click at [705, 300] on button "Search" at bounding box center [705, 309] width 76 height 25
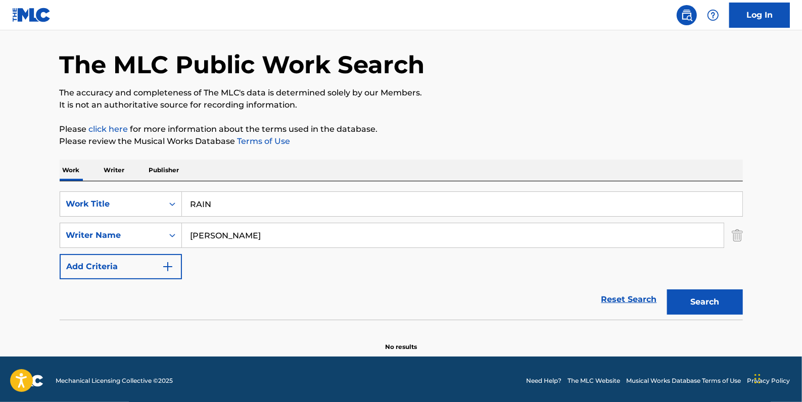
scroll to position [35, 0]
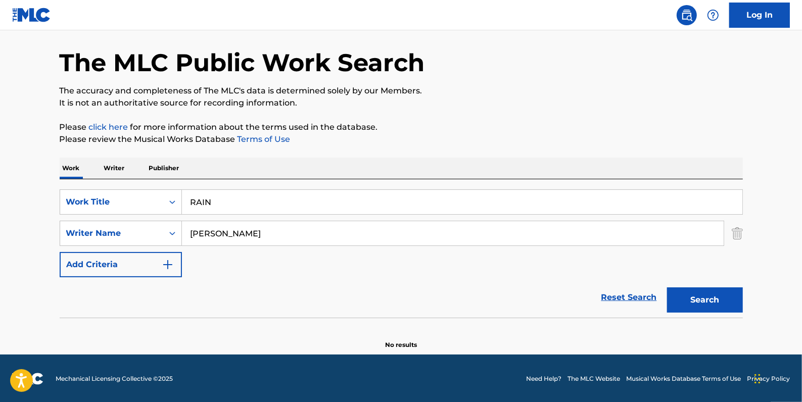
click at [257, 230] on input "[PERSON_NAME]" at bounding box center [453, 233] width 542 height 24
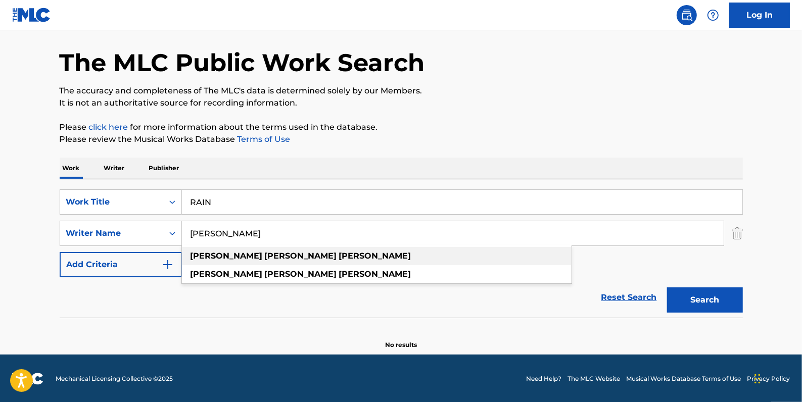
click at [289, 258] on div "[PERSON_NAME]" at bounding box center [376, 256] width 389 height 18
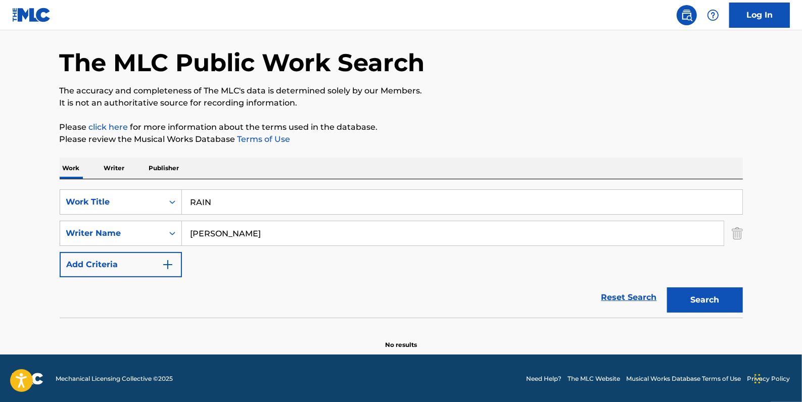
click at [711, 298] on button "Search" at bounding box center [705, 299] width 76 height 25
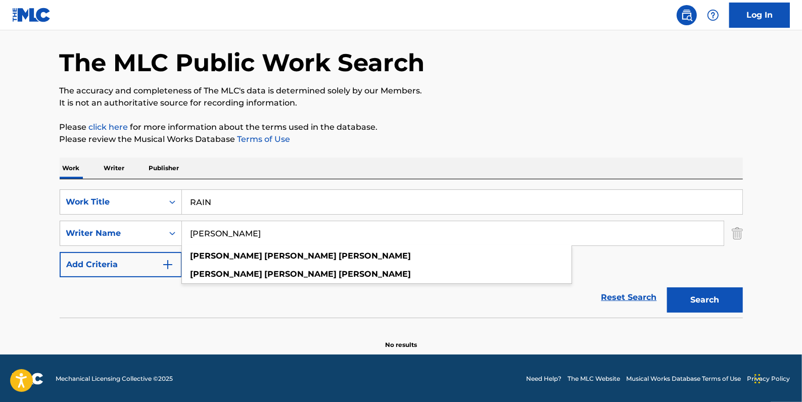
drag, startPoint x: 250, startPoint y: 234, endPoint x: 219, endPoint y: 232, distance: 30.3
click at [219, 232] on input "[PERSON_NAME]" at bounding box center [453, 233] width 542 height 24
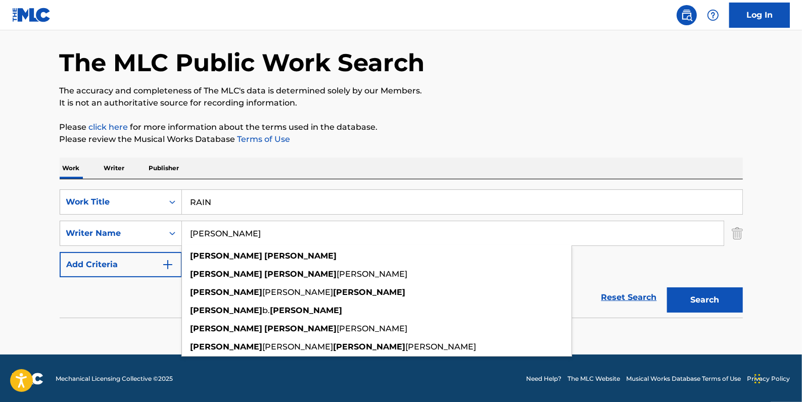
type input "[PERSON_NAME]"
click at [713, 299] on button "Search" at bounding box center [705, 299] width 76 height 25
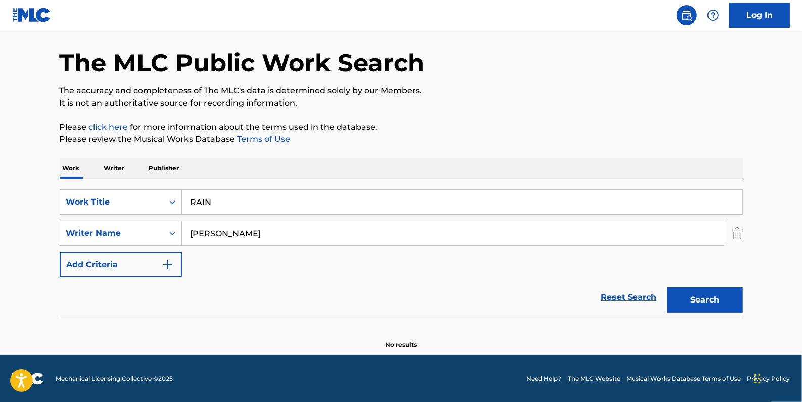
click at [623, 296] on link "Reset Search" at bounding box center [629, 297] width 66 height 22
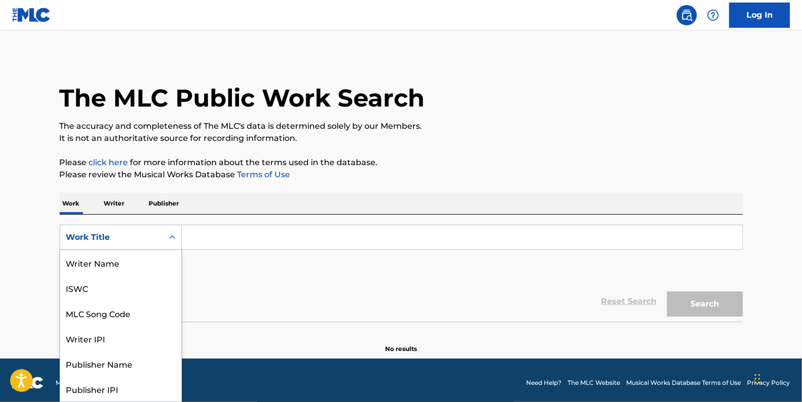
click at [174, 232] on icon "Search Form" at bounding box center [172, 237] width 10 height 10
click at [135, 269] on div "MLC Song Code" at bounding box center [120, 262] width 121 height 25
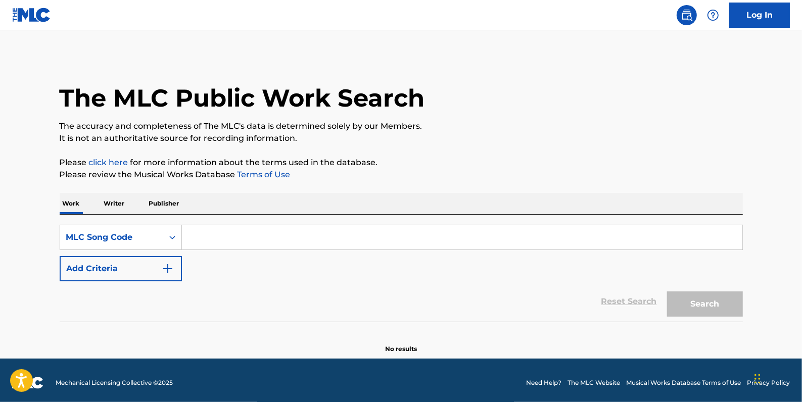
paste input "A8173Y"
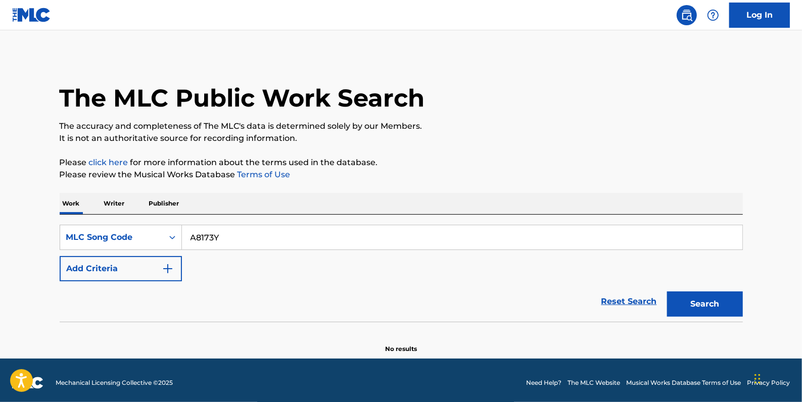
type input "A8173Y"
click at [690, 304] on button "Search" at bounding box center [705, 303] width 76 height 25
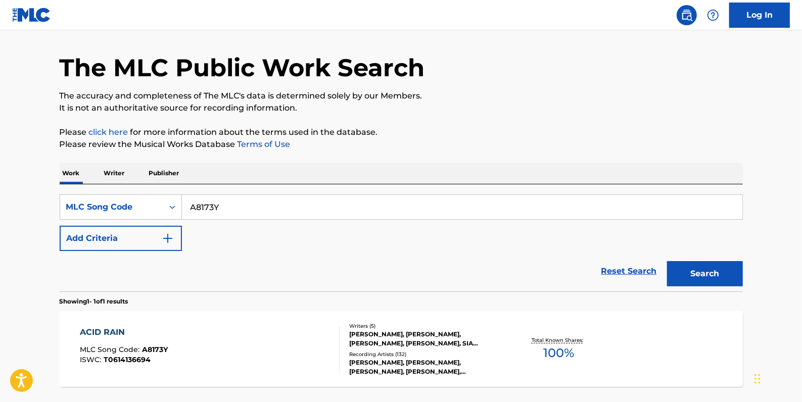
scroll to position [91, 0]
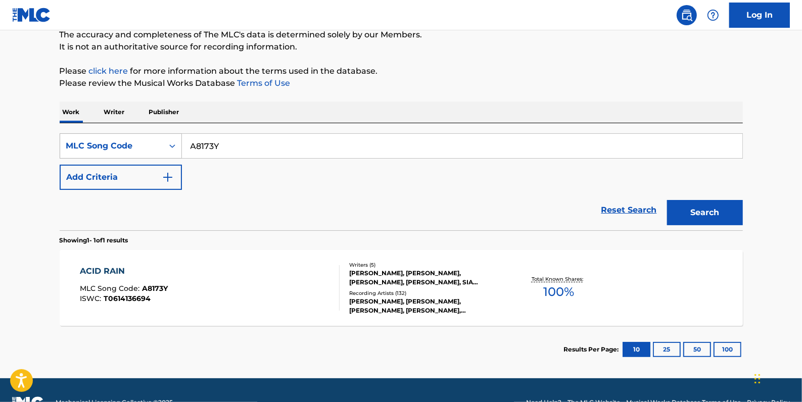
drag, startPoint x: 236, startPoint y: 143, endPoint x: 171, endPoint y: 144, distance: 64.7
click at [171, 144] on div "SearchWithCriteria32711ec2-b1f0-48b6-9d94-6abac6beaf6e MLC Song Code A8173Y" at bounding box center [401, 145] width 683 height 25
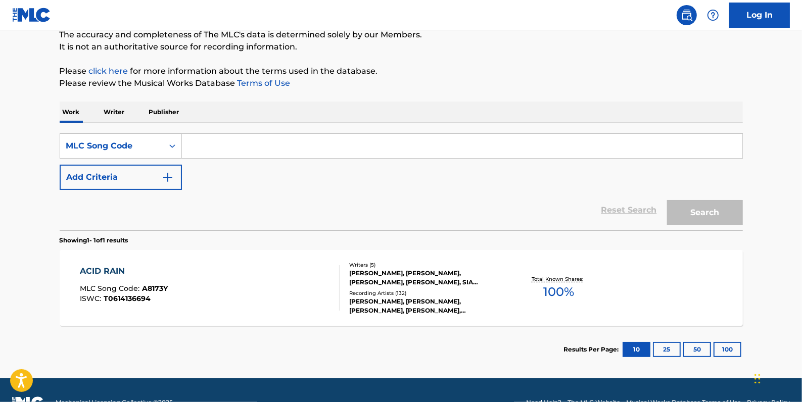
paste input "R15968"
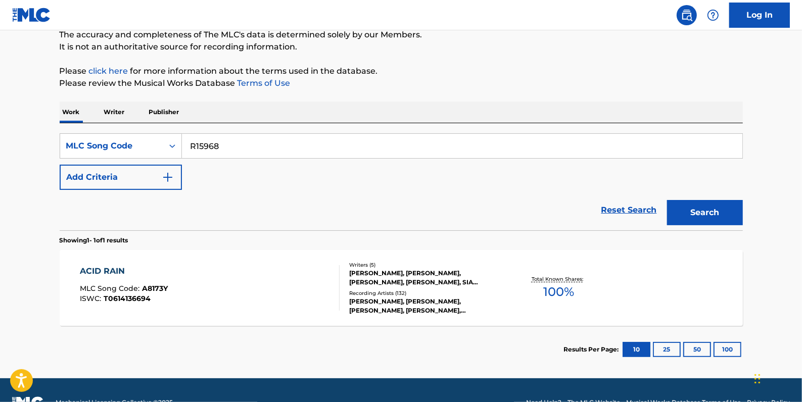
type input "R15968"
click at [716, 209] on button "Search" at bounding box center [705, 212] width 76 height 25
click at [280, 273] on div "RAIN MLC Song Code : R15968 ISWC :" at bounding box center [210, 287] width 260 height 45
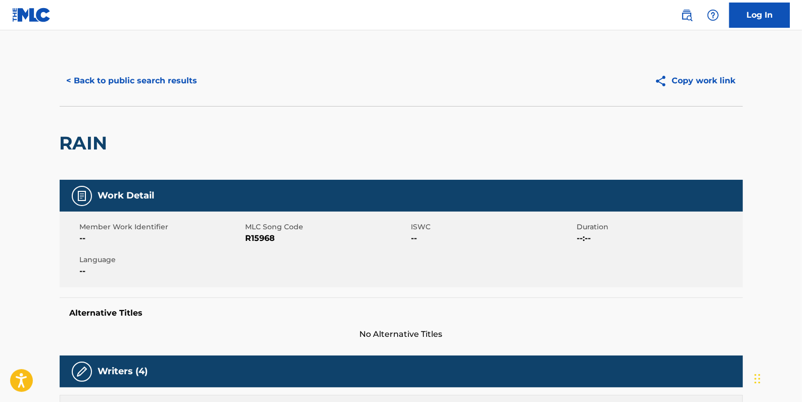
click at [157, 79] on button "< Back to public search results" at bounding box center [132, 80] width 145 height 25
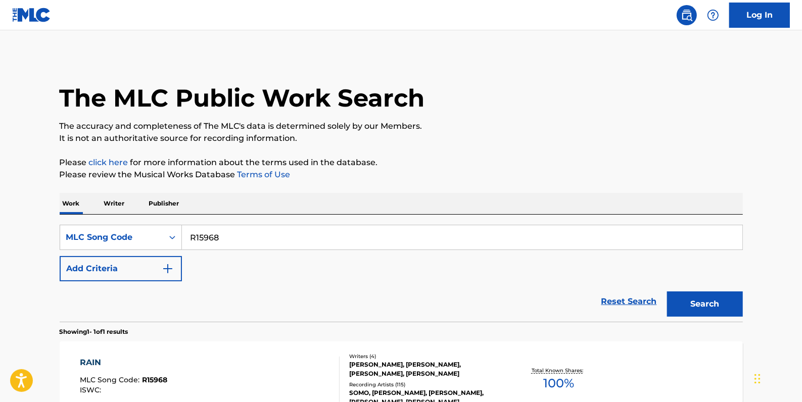
scroll to position [89, 0]
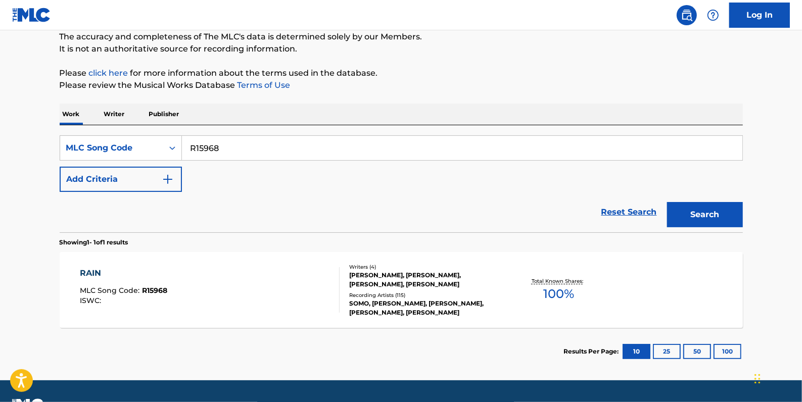
click at [189, 152] on input "R15968" at bounding box center [462, 148] width 560 height 24
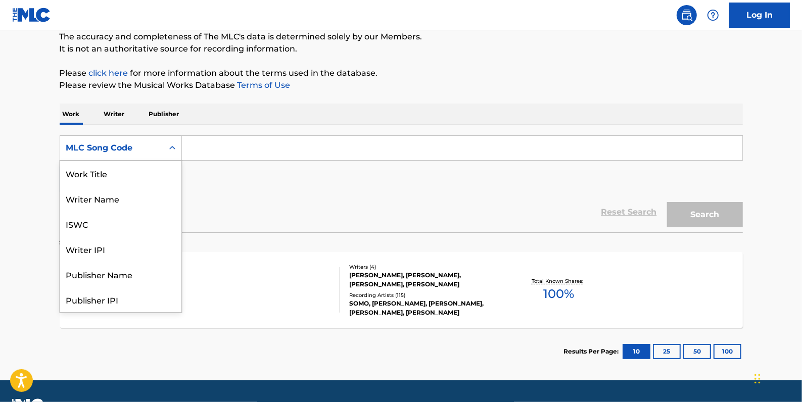
click at [172, 146] on icon "Search Form" at bounding box center [172, 148] width 10 height 10
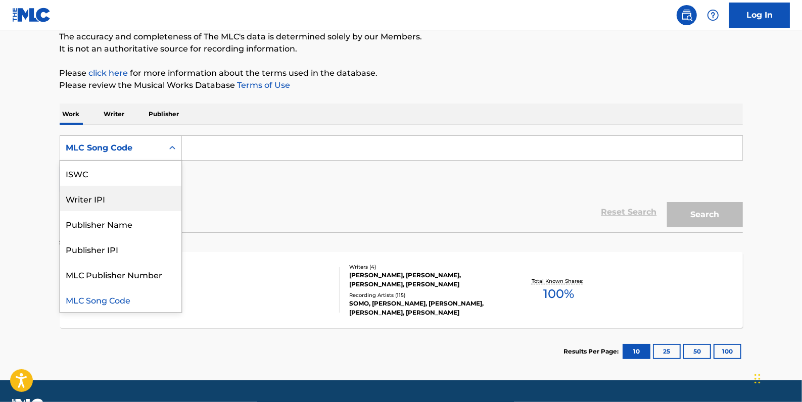
scroll to position [0, 0]
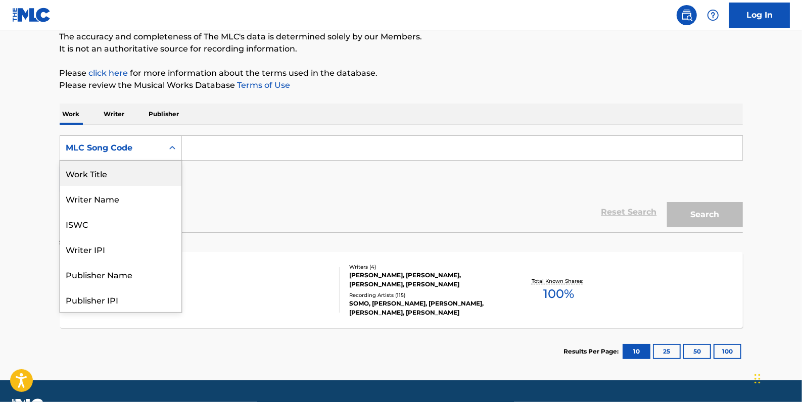
click at [136, 177] on div "Work Title" at bounding box center [120, 173] width 121 height 25
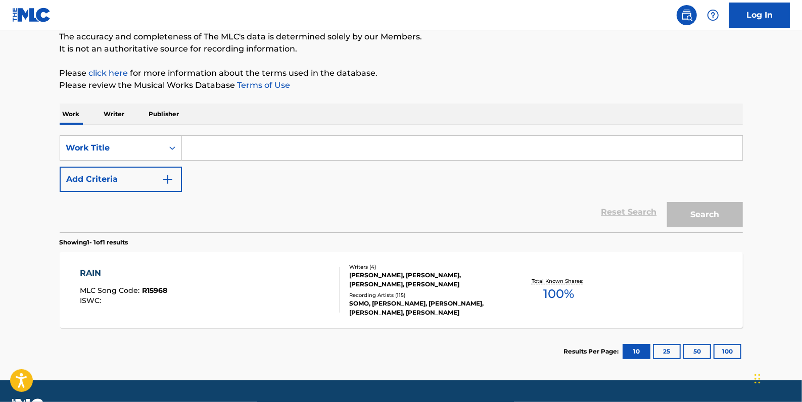
click at [217, 151] on input "Search Form" at bounding box center [462, 148] width 560 height 24
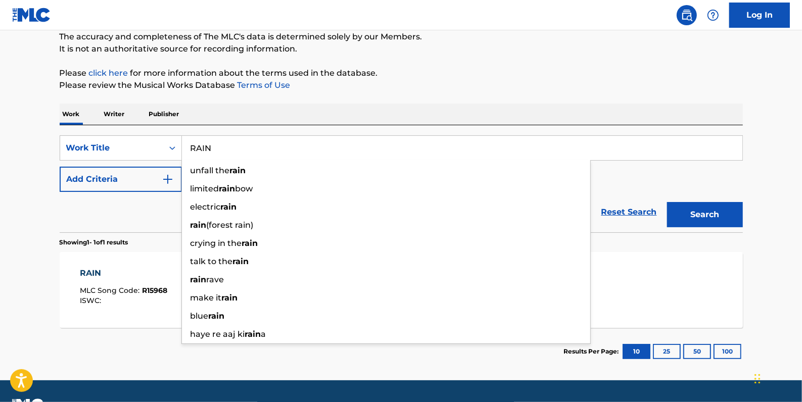
type input "RAIN"
click at [471, 93] on div "The MLC Public Work Search The accuracy and completeness of The MLC's data is d…" at bounding box center [400, 170] width 707 height 409
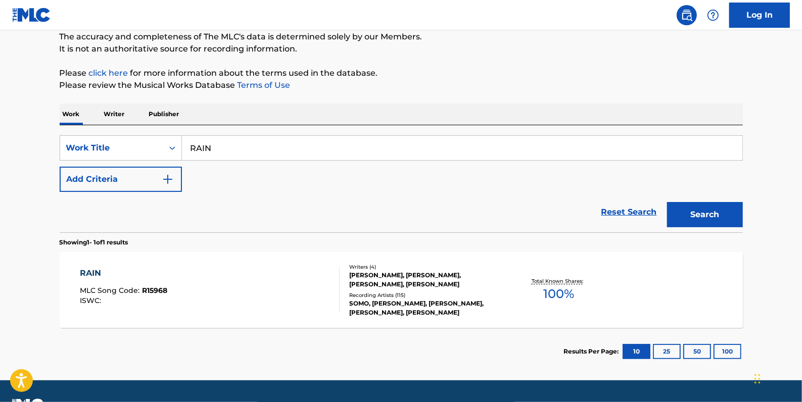
click at [149, 182] on button "Add Criteria" at bounding box center [121, 179] width 122 height 25
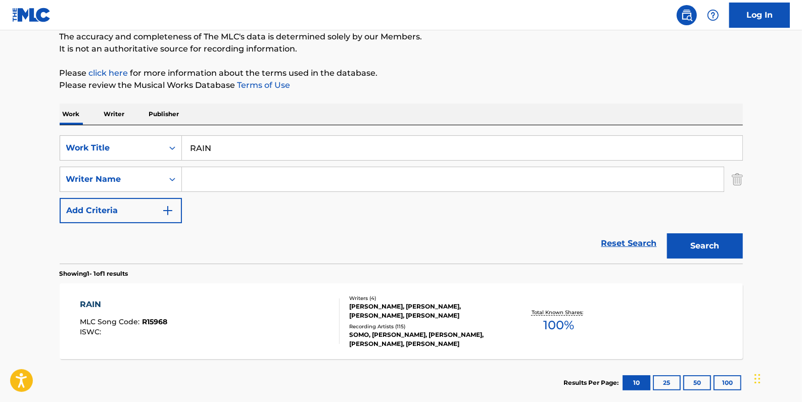
paste input "[PERSON_NAME] [PERSON_NAME]"
type input "[PERSON_NAME] [PERSON_NAME]"
click at [725, 248] on button "Search" at bounding box center [705, 245] width 76 height 25
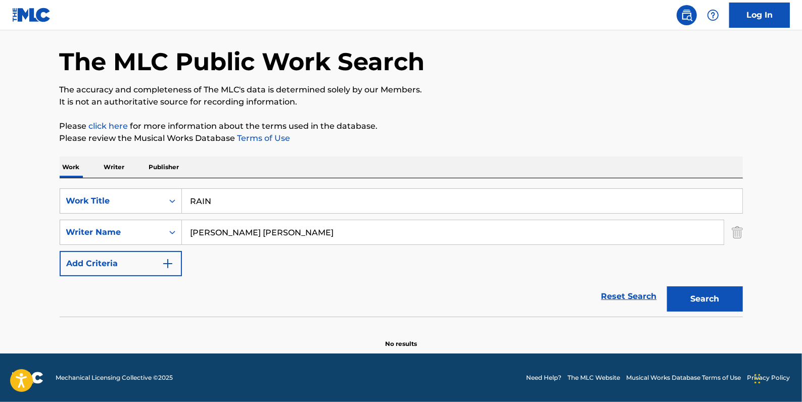
scroll to position [35, 0]
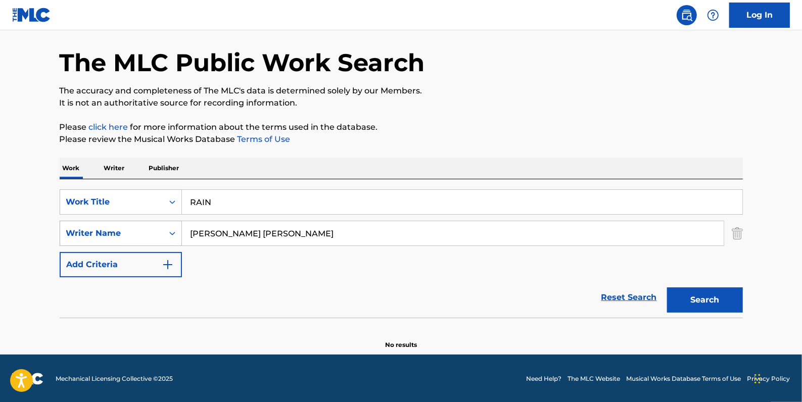
drag, startPoint x: 313, startPoint y: 238, endPoint x: 172, endPoint y: 233, distance: 141.5
click at [173, 233] on div "SearchWithCriteriaa6e068bd-12e3-4c8e-b814-4e472d16a12c Writer Name [PERSON_NAME…" at bounding box center [401, 233] width 683 height 25
paste input "[PERSON_NAME] [PERSON_NAME]"
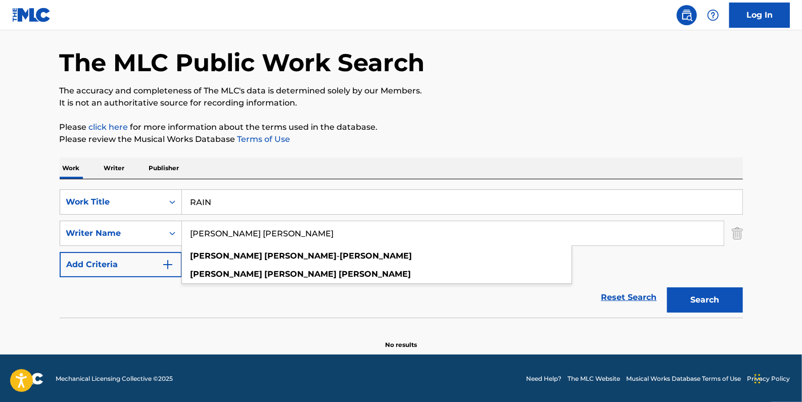
click at [704, 297] on button "Search" at bounding box center [705, 299] width 76 height 25
drag, startPoint x: 317, startPoint y: 234, endPoint x: 167, endPoint y: 228, distance: 150.2
click at [167, 228] on div "SearchWithCriteriaa6e068bd-12e3-4c8e-b814-4e472d16a12c Writer Name [PERSON_NAME…" at bounding box center [401, 233] width 683 height 25
click at [340, 256] on strong "[PERSON_NAME]" at bounding box center [376, 256] width 72 height 10
type input "[PERSON_NAME]"
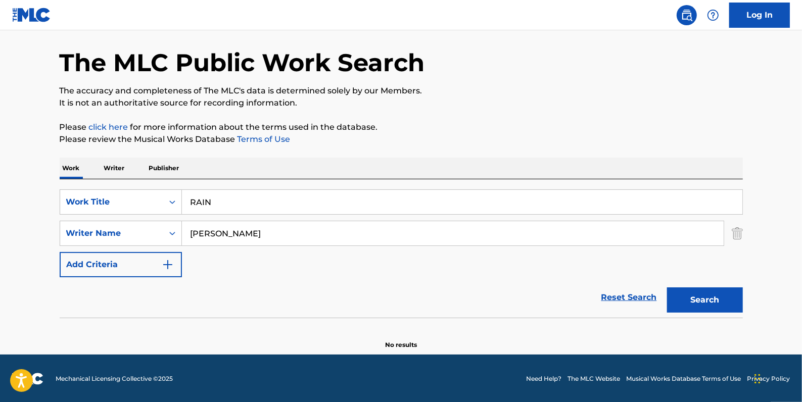
click at [707, 295] on button "Search" at bounding box center [705, 299] width 76 height 25
drag, startPoint x: 611, startPoint y: 297, endPoint x: 315, endPoint y: 282, distance: 296.9
click at [611, 297] on link "Reset Search" at bounding box center [629, 297] width 66 height 22
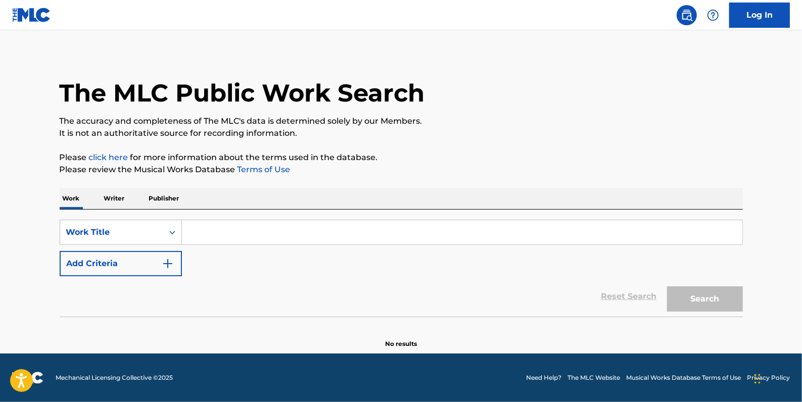
scroll to position [0, 0]
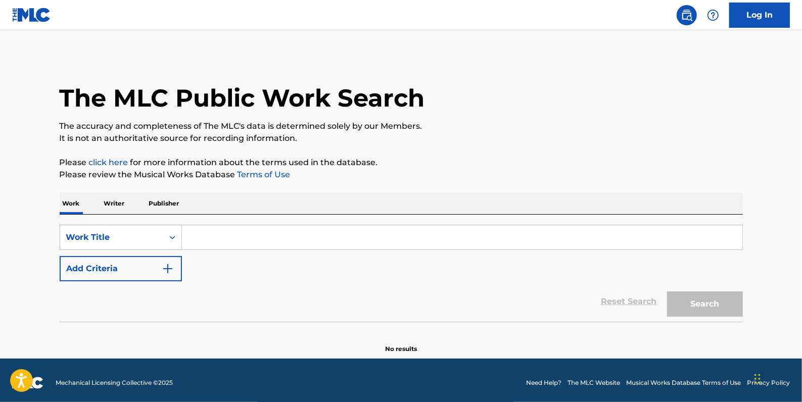
click at [175, 227] on div "Search Form" at bounding box center [172, 237] width 18 height 24
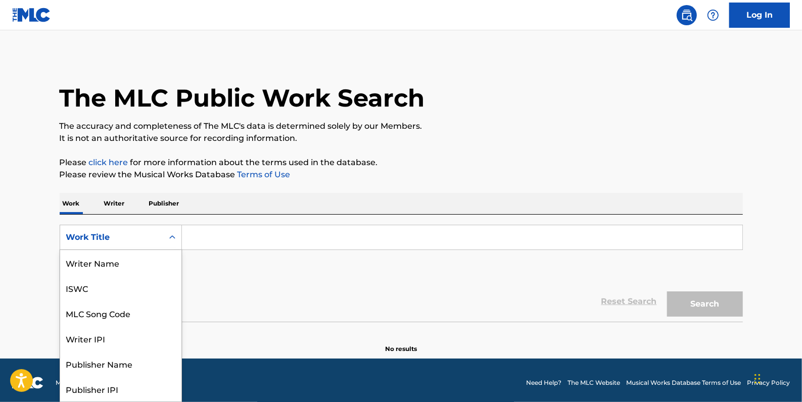
scroll to position [51, 0]
drag, startPoint x: 148, startPoint y: 266, endPoint x: 155, endPoint y: 265, distance: 7.6
click at [148, 266] on div "MLC Song Code" at bounding box center [120, 262] width 121 height 25
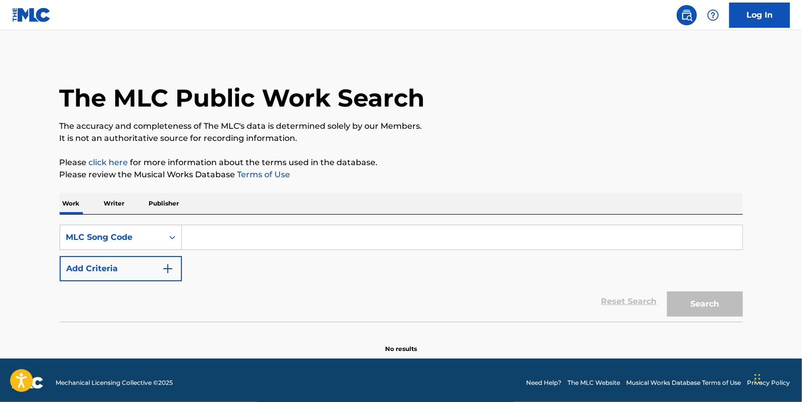
paste input "G05529"
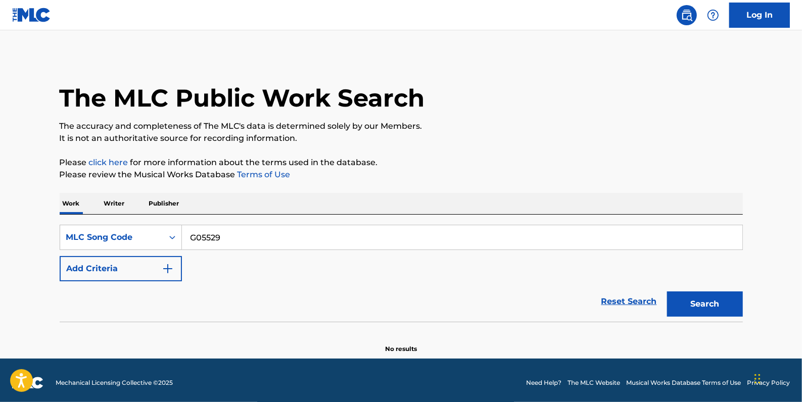
type input "G05529"
click at [699, 302] on button "Search" at bounding box center [705, 303] width 76 height 25
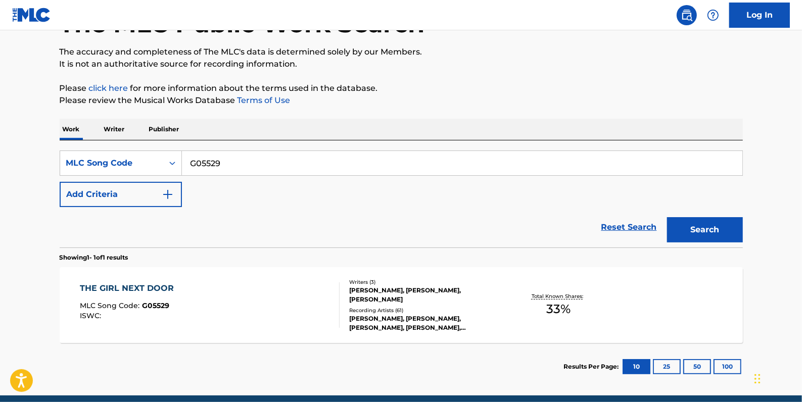
scroll to position [91, 0]
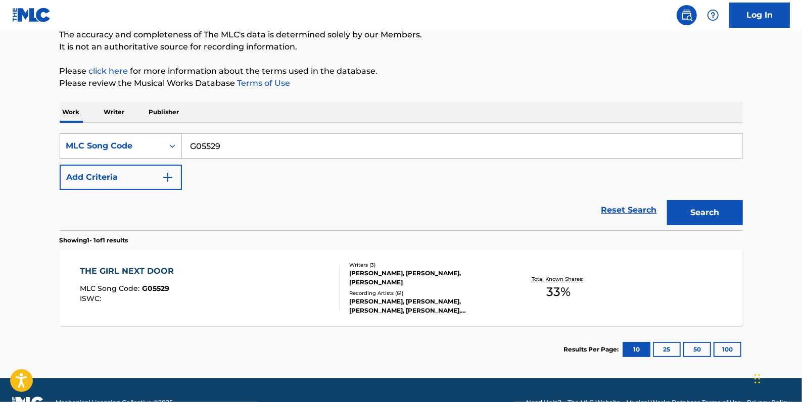
drag, startPoint x: 226, startPoint y: 148, endPoint x: 169, endPoint y: 143, distance: 57.8
click at [169, 143] on div "SearchWithCriteriab3f4d426-8f45-4dd0-a9b8-fa70216024e6 MLC Song Code G05529" at bounding box center [401, 145] width 683 height 25
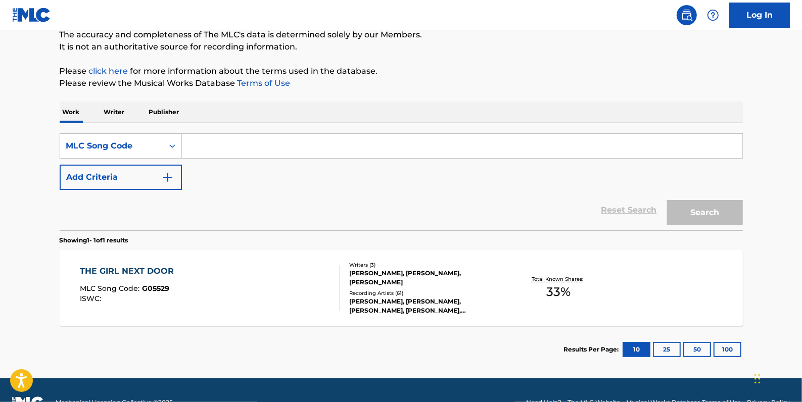
paste input "G20730"
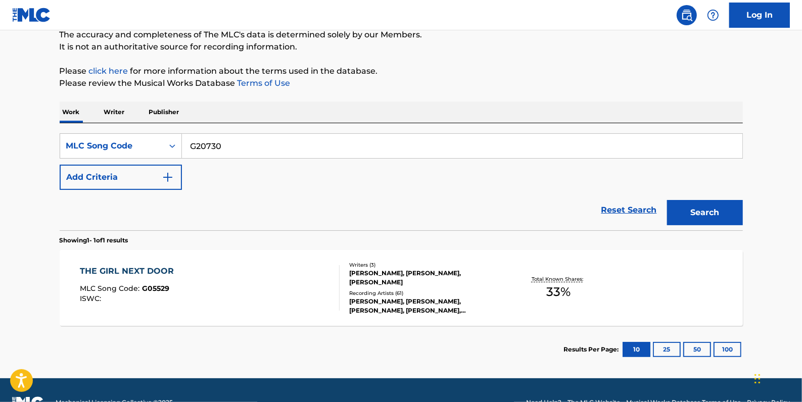
type input "G20730"
click at [694, 207] on button "Search" at bounding box center [705, 212] width 76 height 25
click at [186, 273] on div "THE GIRL NEXT DOOR MLC Song Code : G20730 ISWC :" at bounding box center [210, 287] width 260 height 45
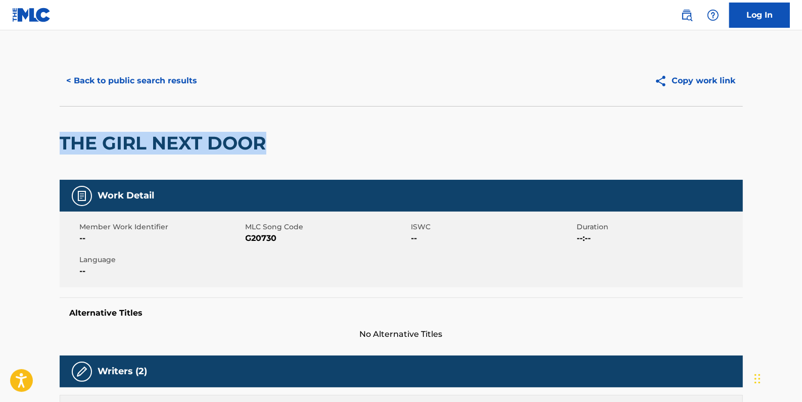
drag, startPoint x: 268, startPoint y: 141, endPoint x: 63, endPoint y: 142, distance: 205.1
click at [63, 142] on h2 "THE GIRL NEXT DOOR" at bounding box center [166, 143] width 212 height 23
drag, startPoint x: 63, startPoint y: 142, endPoint x: 149, endPoint y: 143, distance: 85.9
copy h2 "THE GIRL NEXT DOOR"
click at [135, 85] on button "< Back to public search results" at bounding box center [132, 80] width 145 height 25
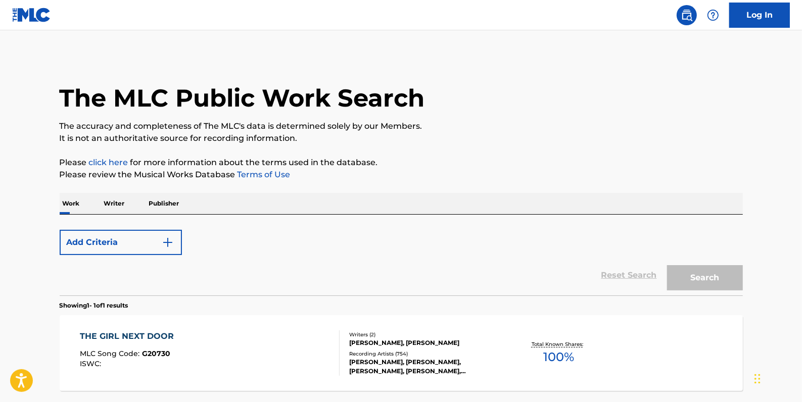
scroll to position [89, 0]
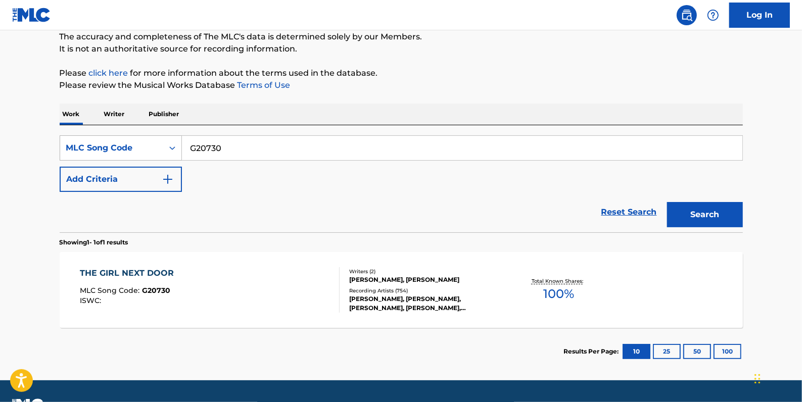
drag, startPoint x: 242, startPoint y: 154, endPoint x: 171, endPoint y: 146, distance: 71.7
click at [171, 146] on div "SearchWithCriteriab3f4d426-8f45-4dd0-a9b8-fa70216024e6 MLC Song Code G20730" at bounding box center [401, 147] width 683 height 25
paste input "AC1NN1"
type input "AC1NN1"
click at [696, 215] on button "Search" at bounding box center [705, 214] width 76 height 25
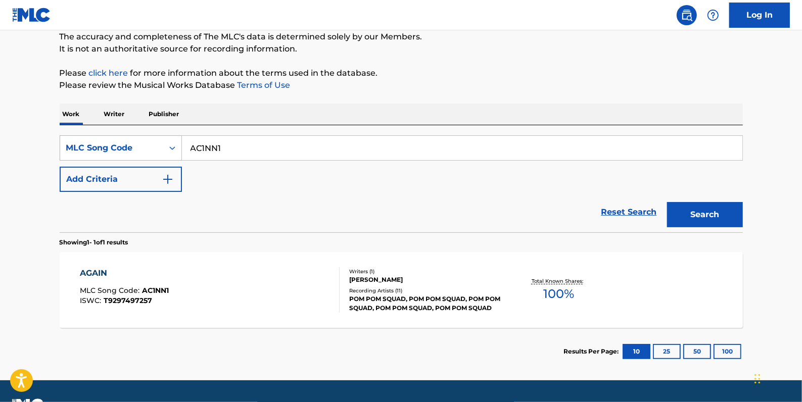
drag, startPoint x: 243, startPoint y: 144, endPoint x: 158, endPoint y: 144, distance: 85.4
click at [158, 144] on div "SearchWithCriteriab3f4d426-8f45-4dd0-a9b8-fa70216024e6 MLC Song Code AC1NN1" at bounding box center [401, 147] width 683 height 25
paste input "AA3MNS"
type input "AA3MNS"
click at [699, 216] on button "Search" at bounding box center [705, 214] width 76 height 25
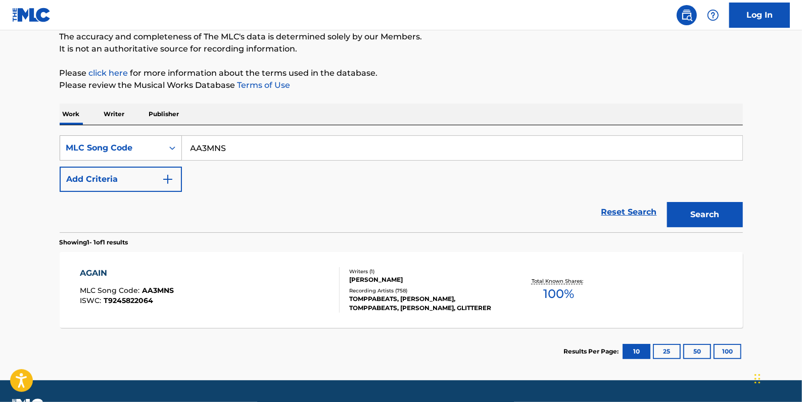
drag, startPoint x: 232, startPoint y: 147, endPoint x: 176, endPoint y: 144, distance: 56.6
click at [176, 144] on div "SearchWithCriteriab3f4d426-8f45-4dd0-a9b8-fa70216024e6 MLC Song Code AA3MNS" at bounding box center [401, 147] width 683 height 25
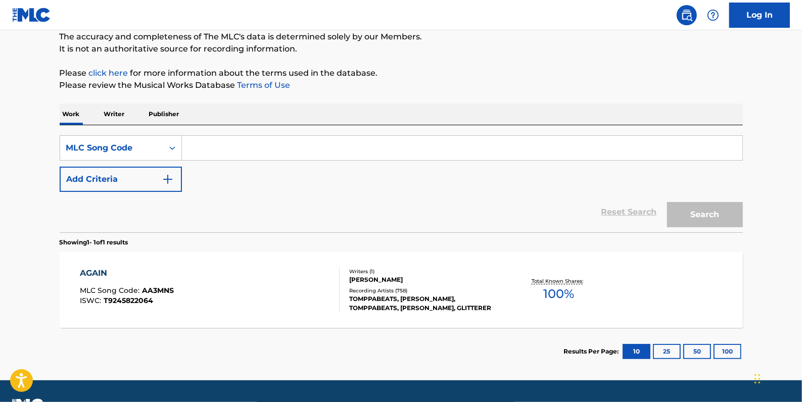
paste input "9H5DYG"
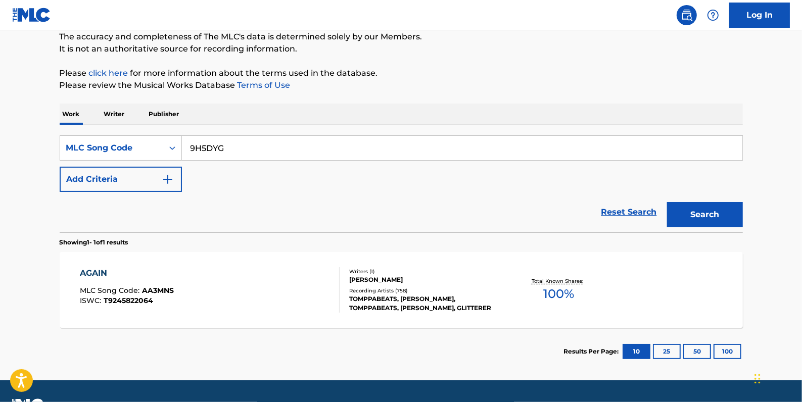
type input "9H5DYG"
click at [712, 211] on button "Search" at bounding box center [705, 214] width 76 height 25
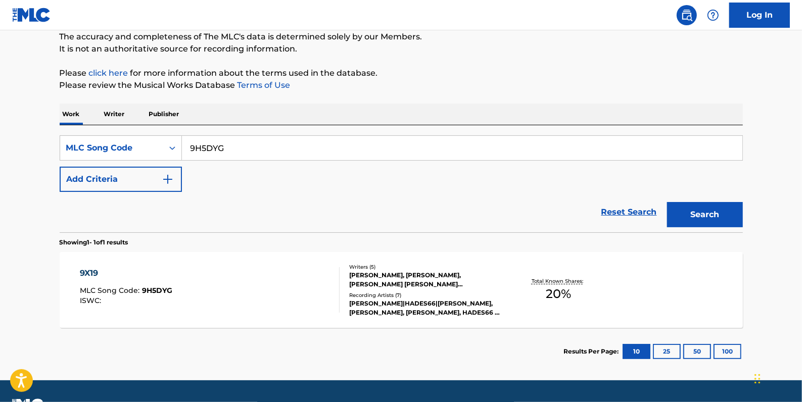
click at [268, 281] on div "9X19 MLC Song Code : 9H5DYG ISWC :" at bounding box center [210, 289] width 260 height 45
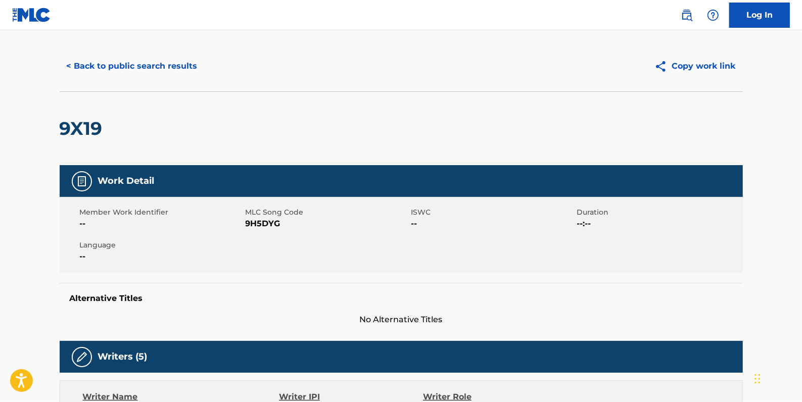
scroll to position [14, 0]
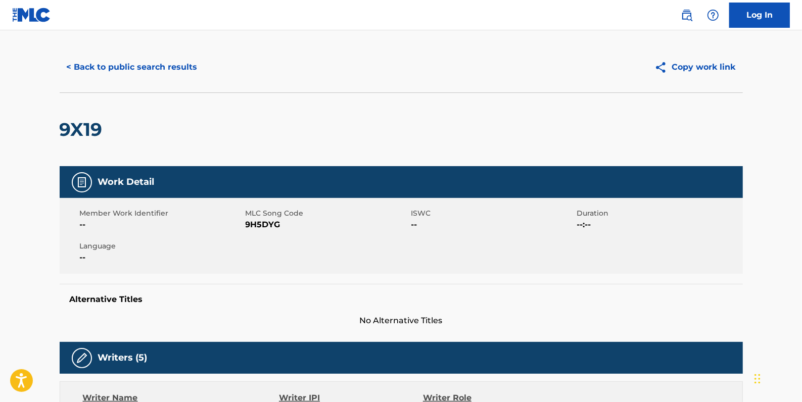
click at [108, 126] on div "9X19" at bounding box center [401, 129] width 683 height 74
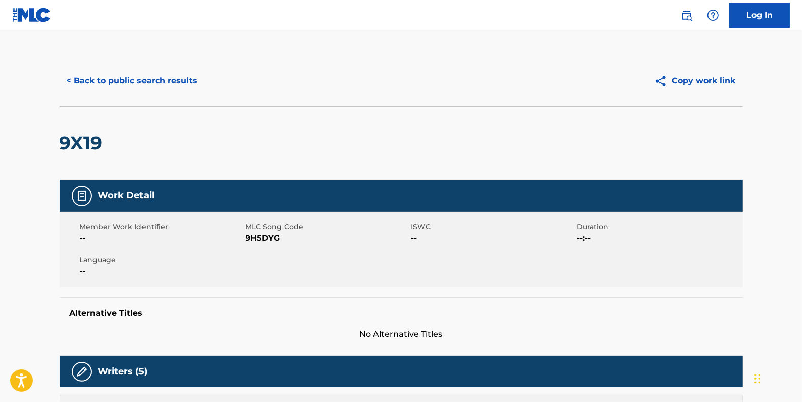
click at [115, 81] on button "< Back to public search results" at bounding box center [132, 80] width 145 height 25
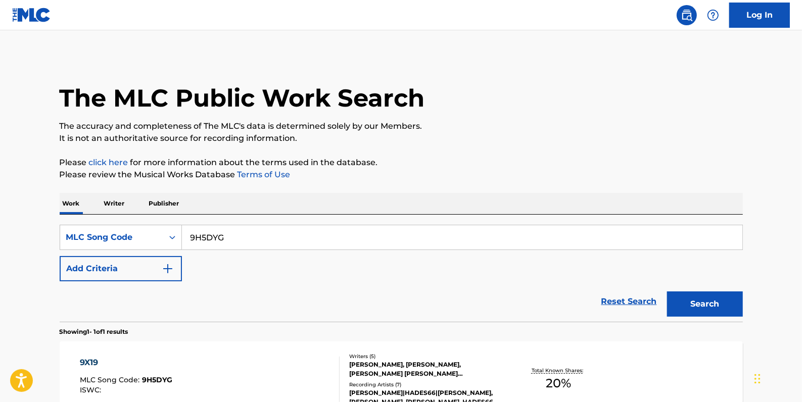
scroll to position [89, 0]
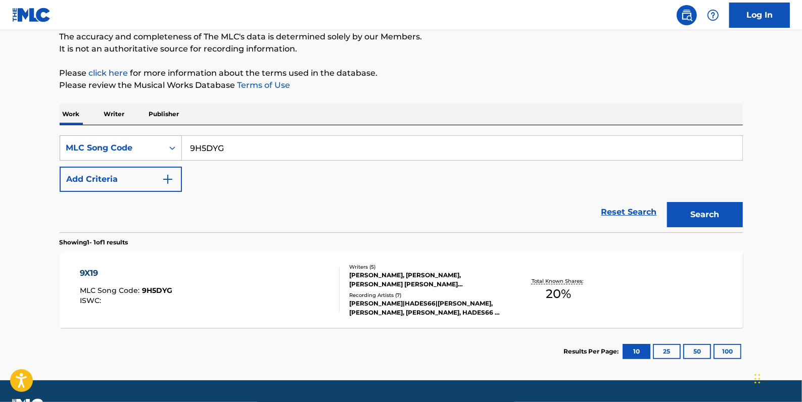
drag, startPoint x: 236, startPoint y: 145, endPoint x: 175, endPoint y: 145, distance: 61.1
click at [175, 145] on div "SearchWithCriteriab3f4d426-8f45-4dd0-a9b8-fa70216024e6 MLC Song Code 9H5DYG" at bounding box center [401, 147] width 683 height 25
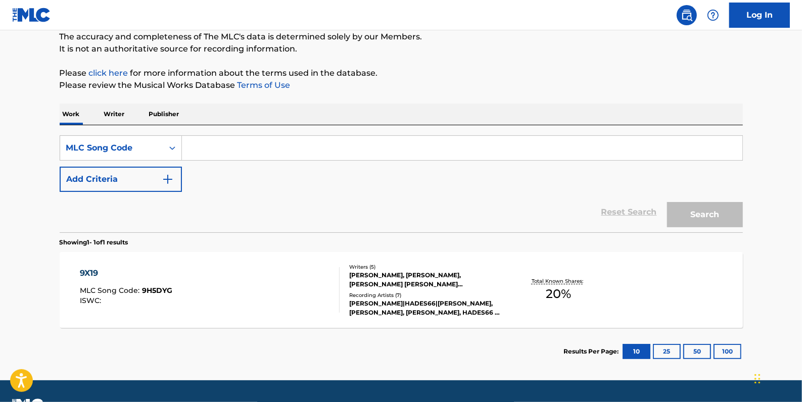
paste input "9H5DYH"
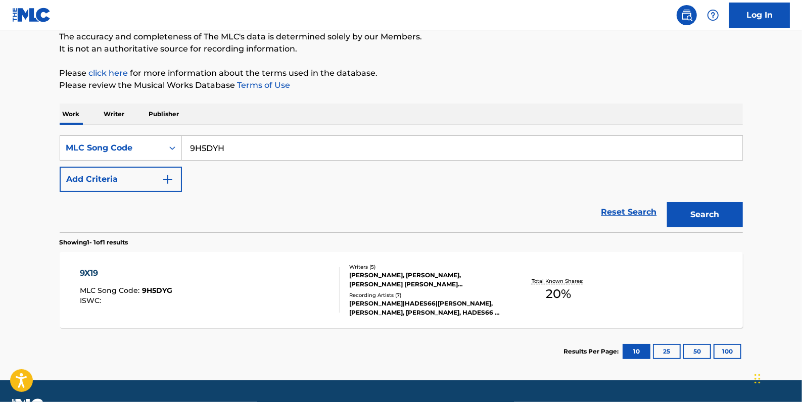
type input "9H5DYH"
click at [712, 213] on button "Search" at bounding box center [705, 214] width 76 height 25
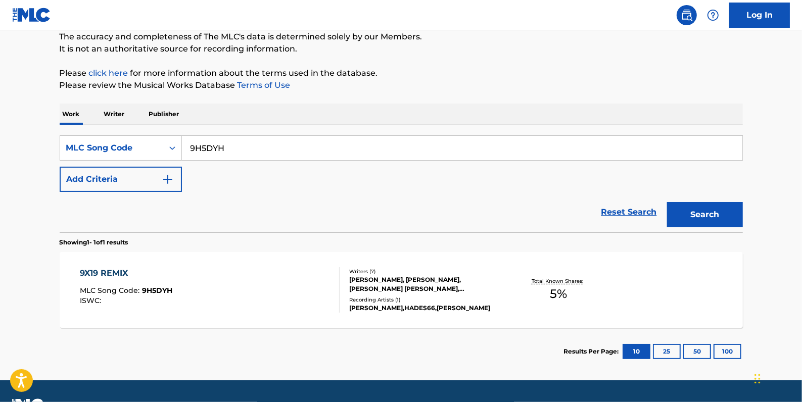
click at [270, 271] on div "9X19 REMIX MLC Song Code : 9H5DYH ISWC :" at bounding box center [210, 289] width 260 height 45
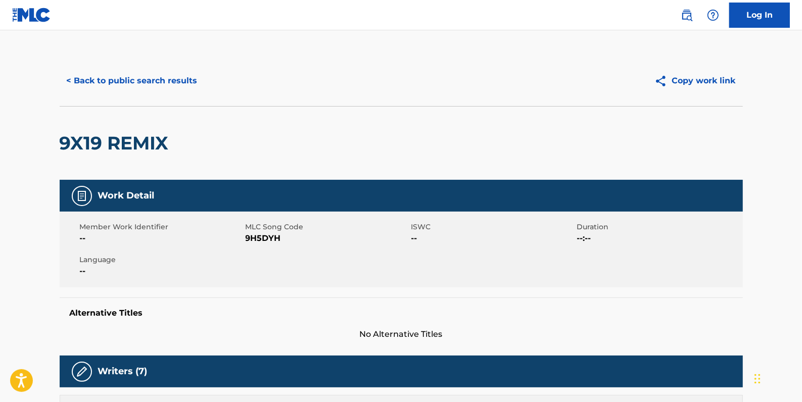
click at [181, 84] on button "< Back to public search results" at bounding box center [132, 80] width 145 height 25
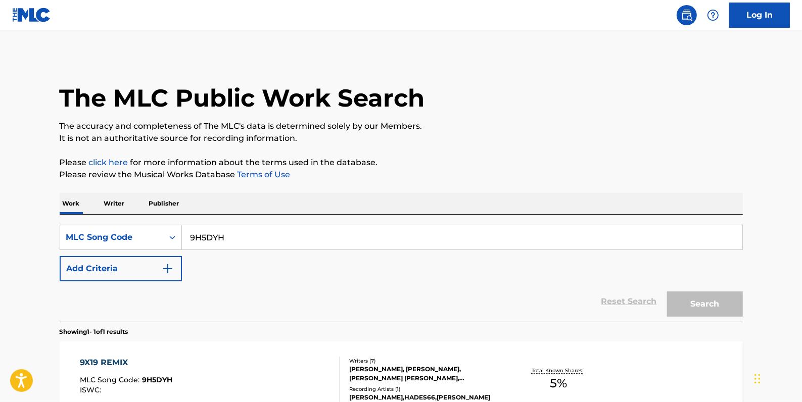
scroll to position [89, 0]
